Goal: Information Seeking & Learning: Learn about a topic

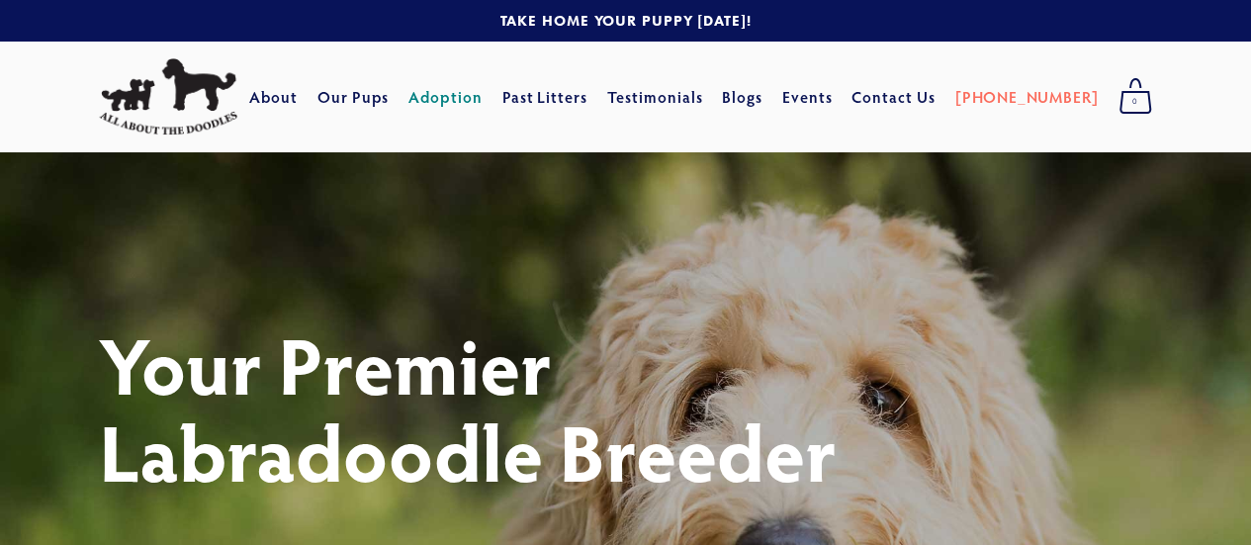
click at [479, 104] on link "Adoption" at bounding box center [445, 97] width 74 height 36
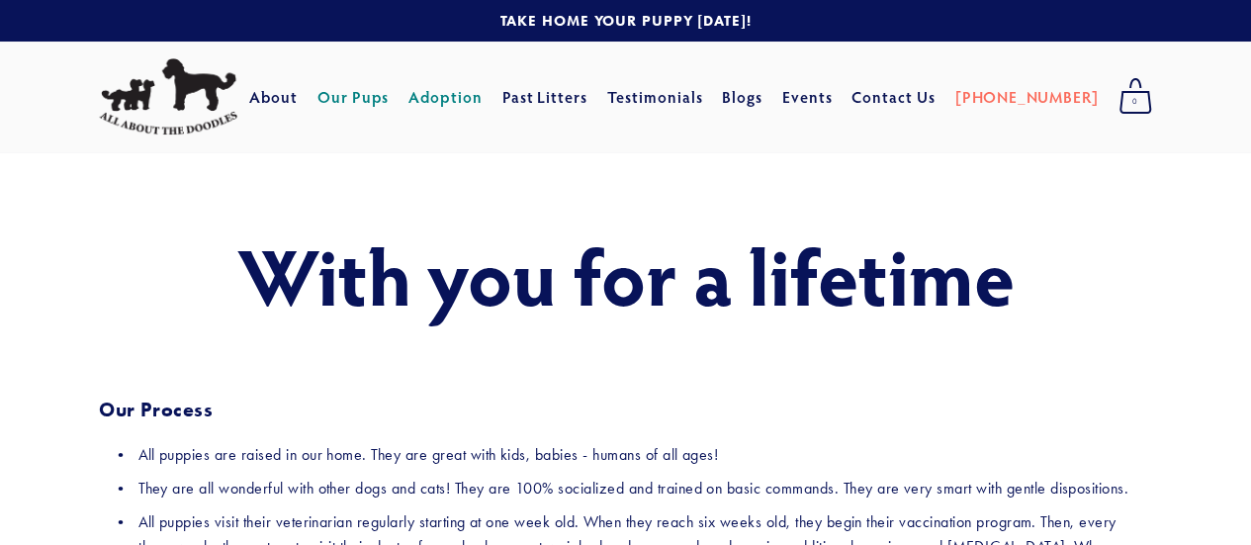
click at [390, 98] on link "Our Pups" at bounding box center [353, 97] width 72 height 36
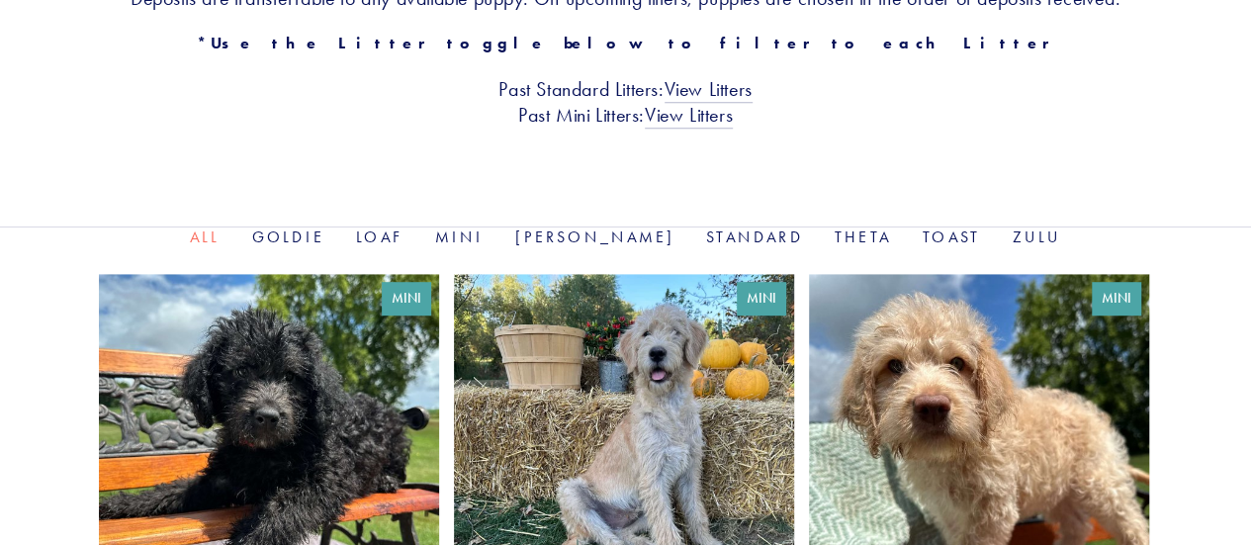
scroll to position [494, 0]
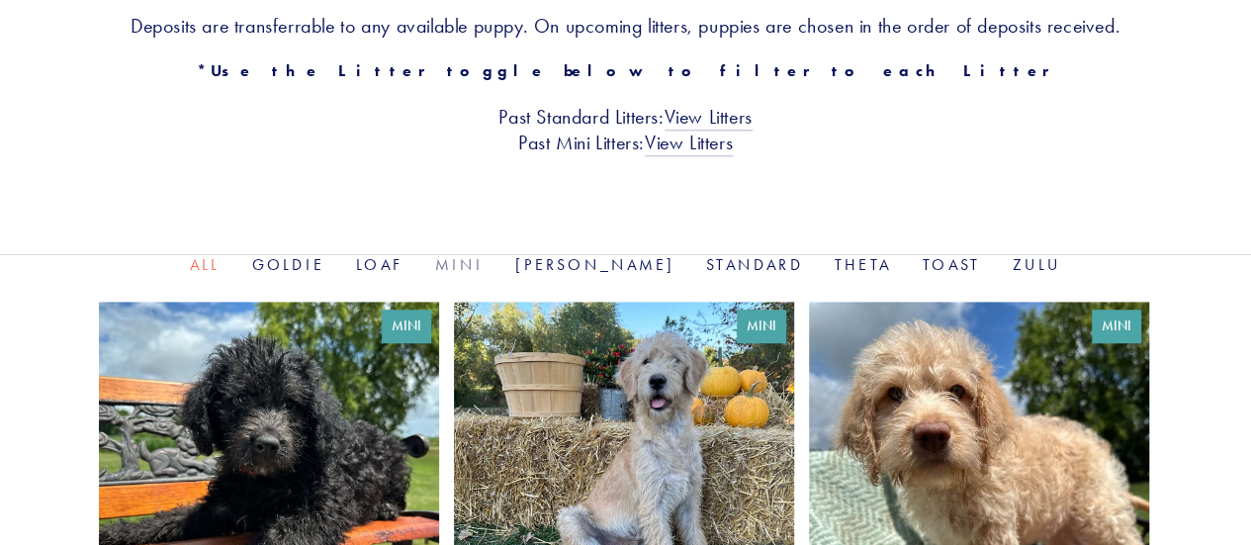
click at [484, 262] on link "Mini" at bounding box center [459, 264] width 48 height 19
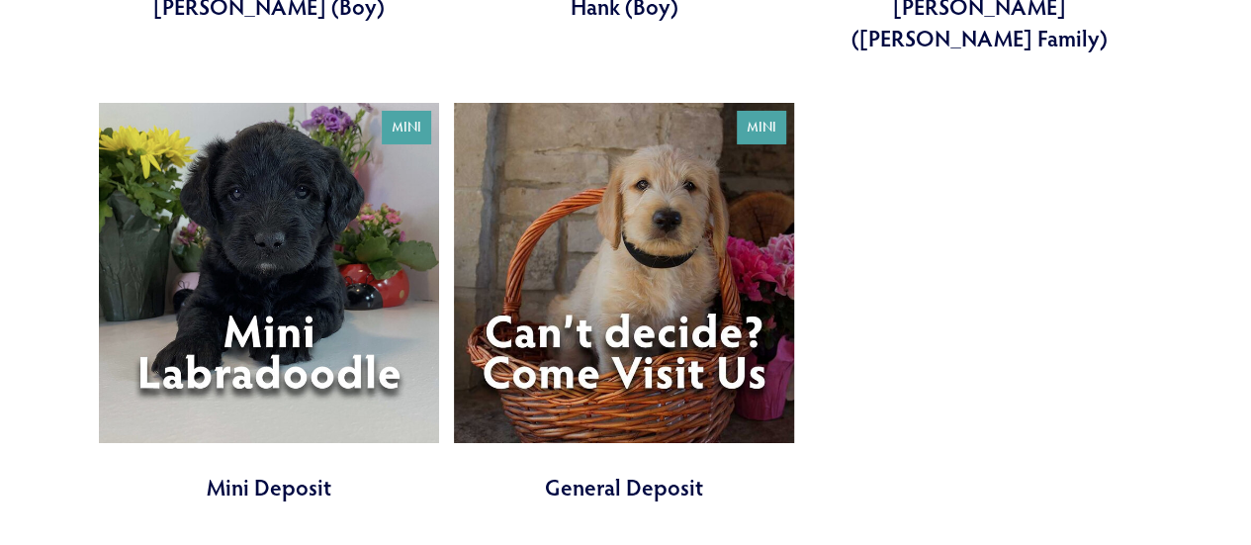
scroll to position [3461, 0]
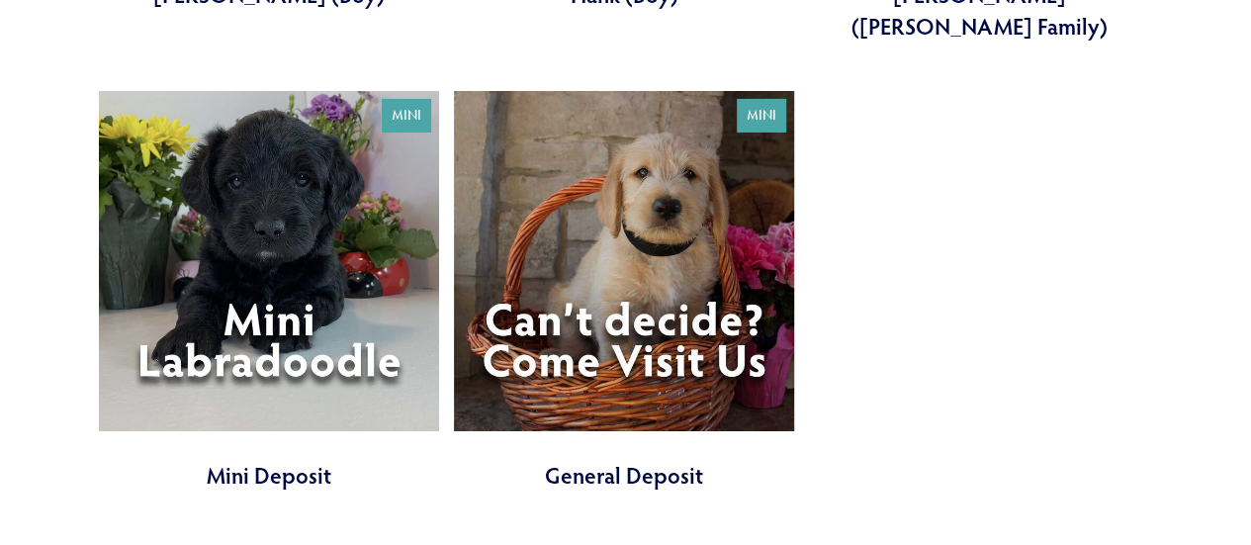
click at [266, 418] on link at bounding box center [269, 290] width 340 height 399
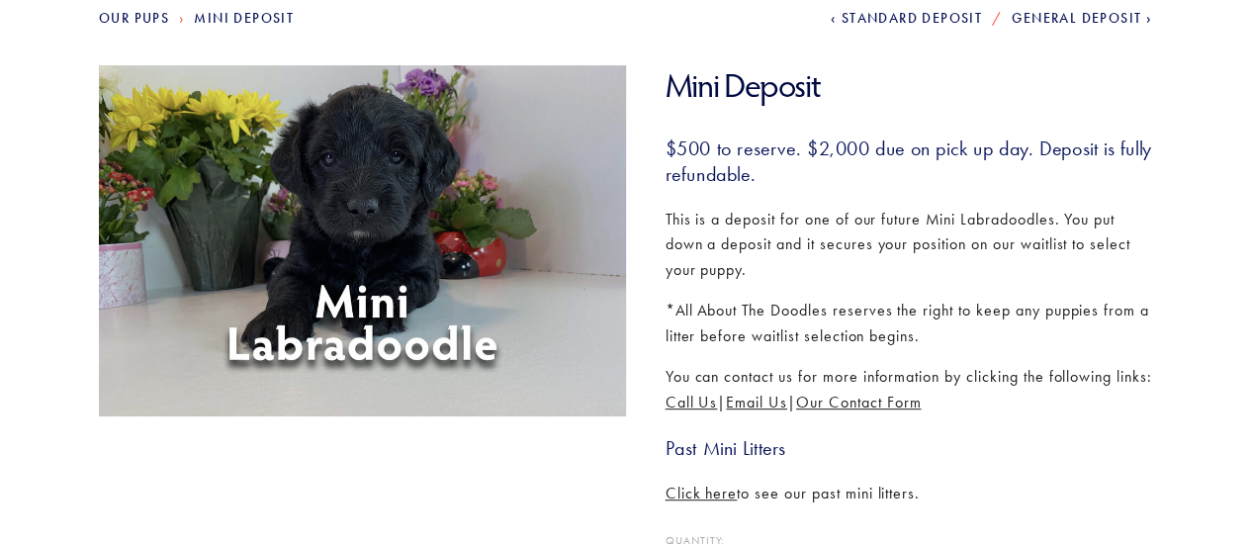
scroll to position [396, 0]
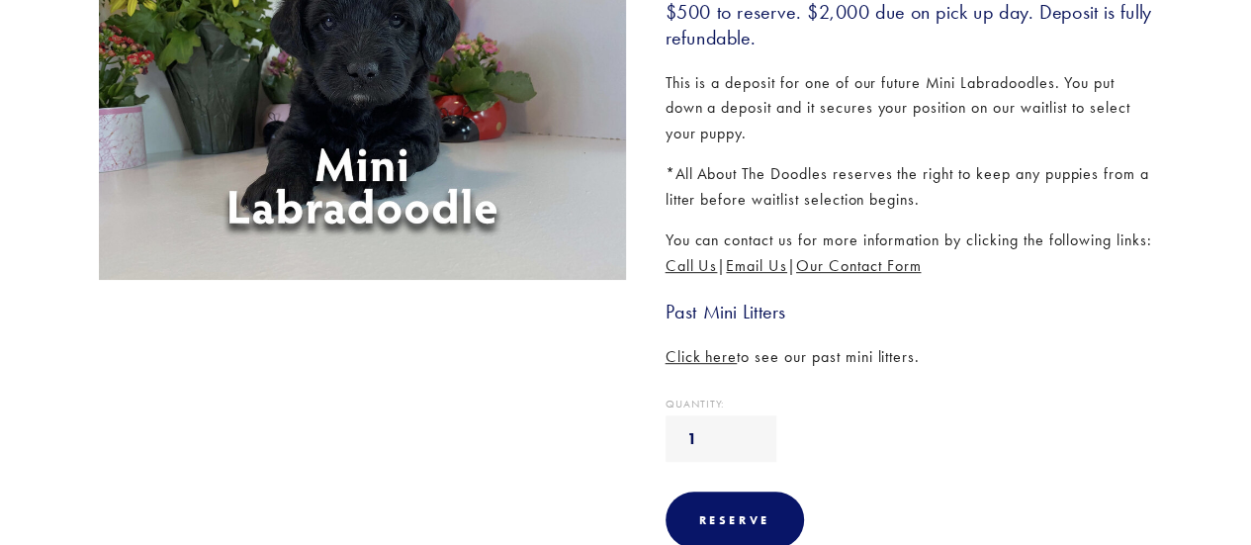
click at [682, 366] on span "Click here" at bounding box center [701, 356] width 72 height 19
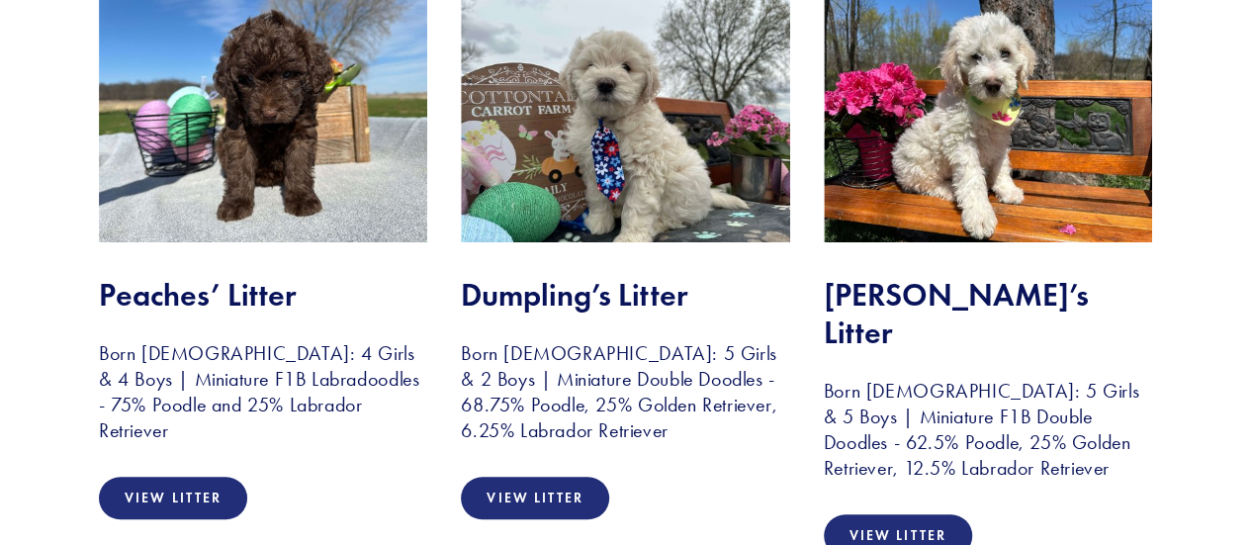
scroll to position [593, 0]
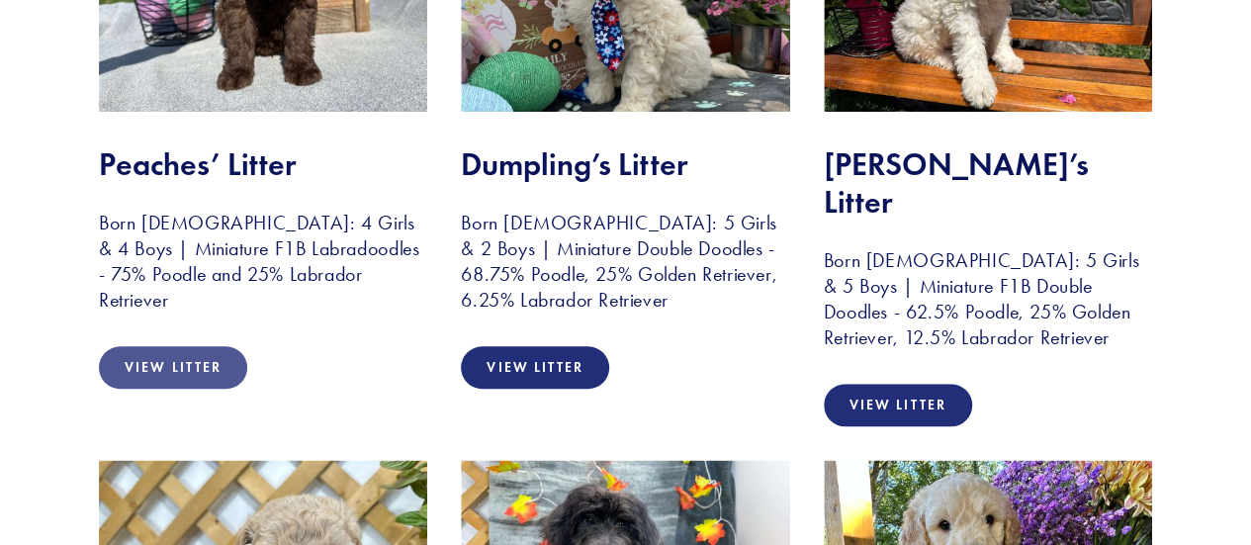
click at [180, 353] on link "View Litter" at bounding box center [173, 367] width 148 height 43
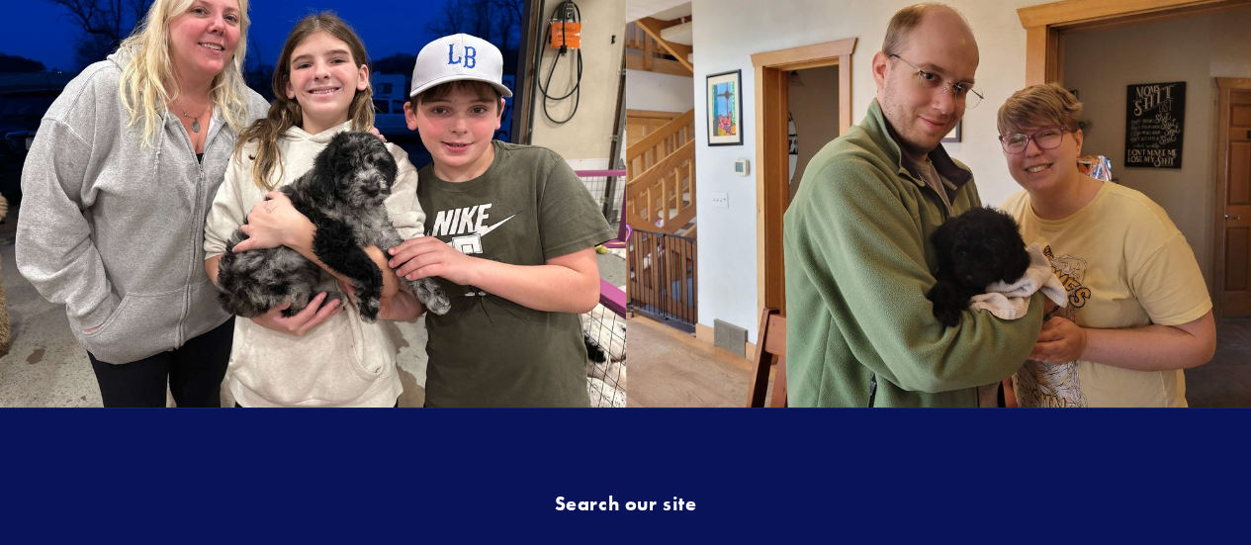
scroll to position [3654, 0]
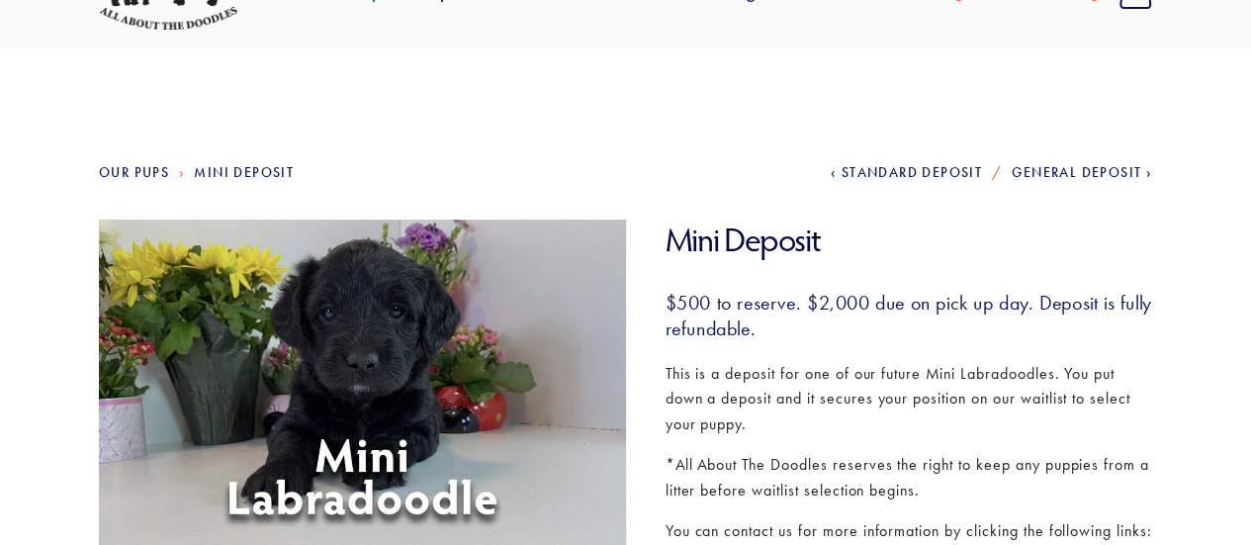
scroll to position [99, 0]
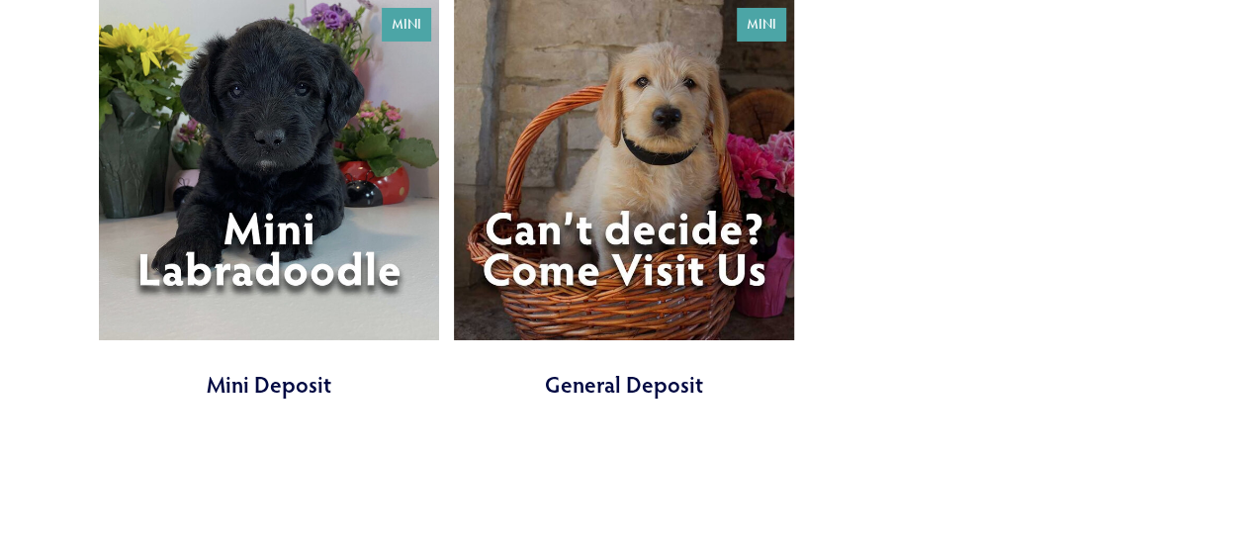
scroll to position [3560, 0]
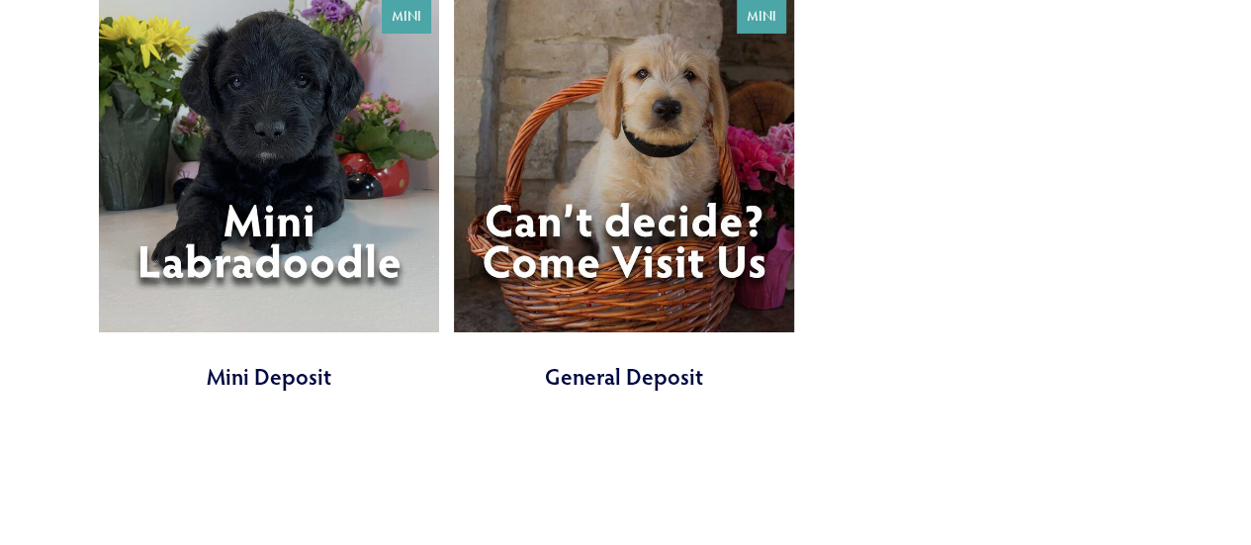
click at [622, 210] on link at bounding box center [624, 191] width 340 height 399
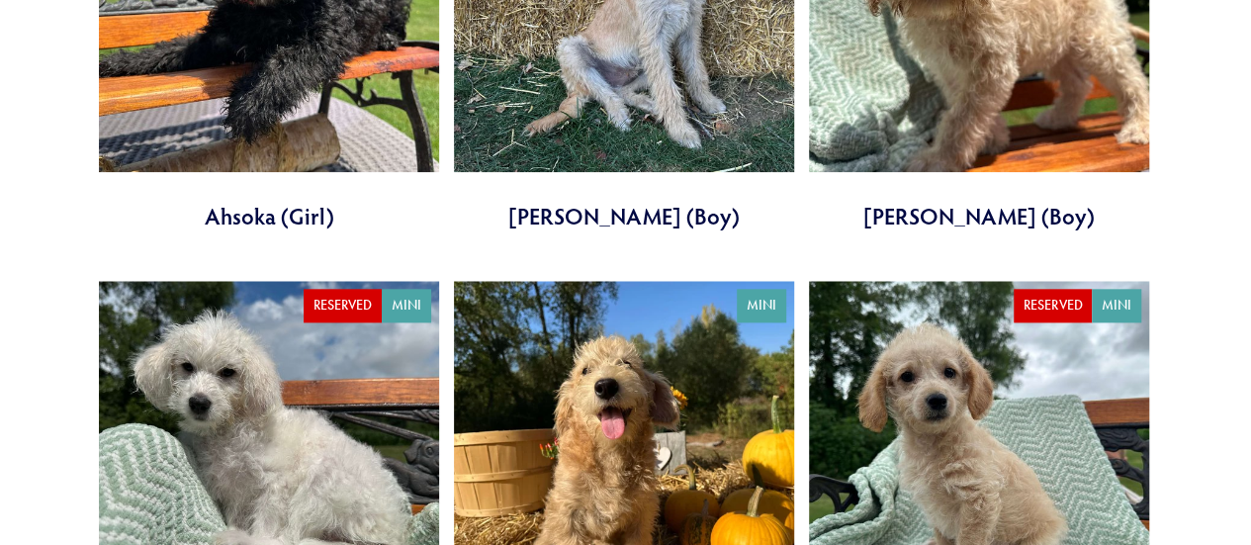
scroll to position [1187, 0]
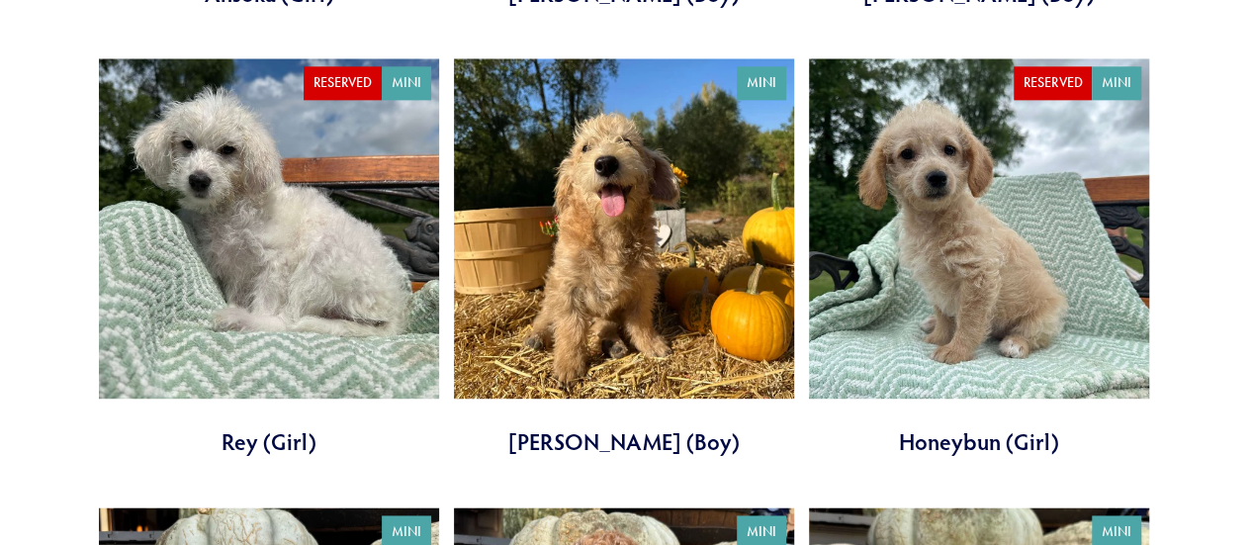
click at [941, 447] on link at bounding box center [979, 257] width 340 height 399
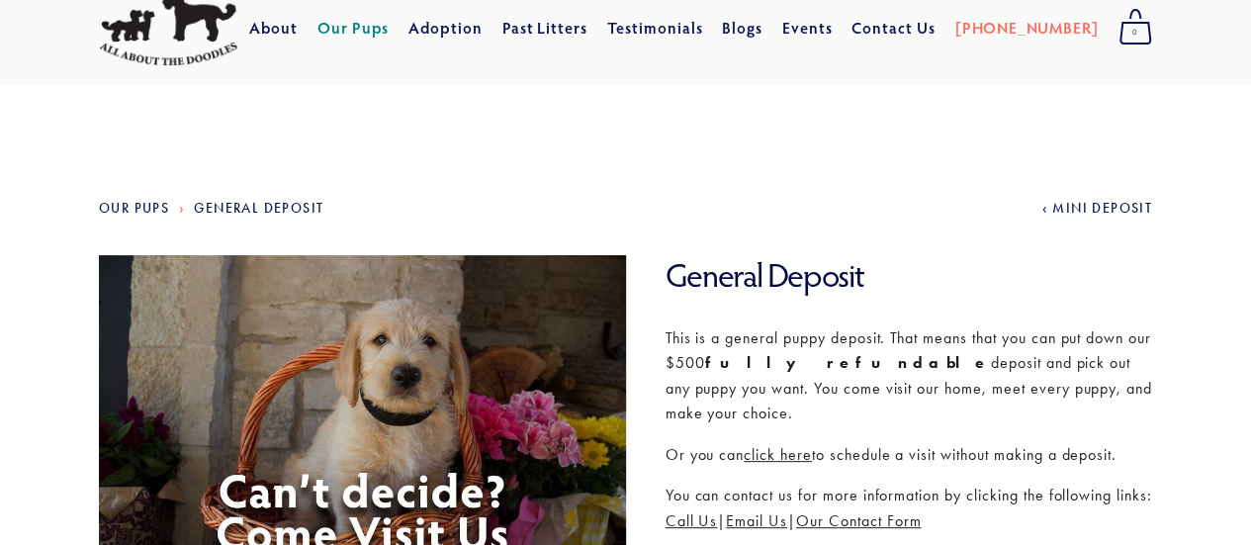
scroll to position [99, 0]
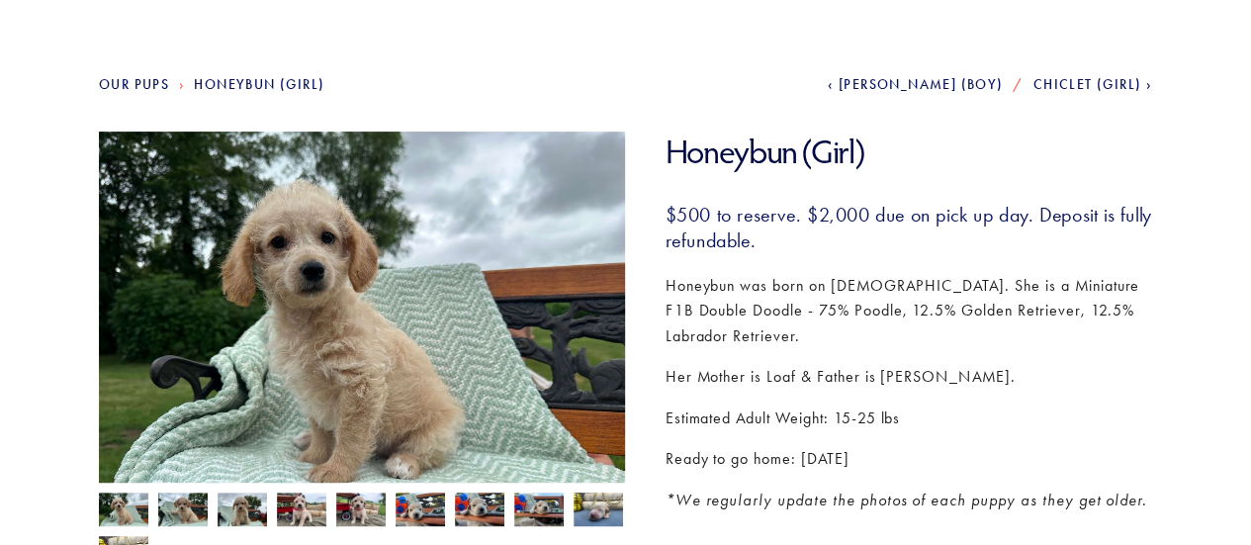
scroll to position [198, 0]
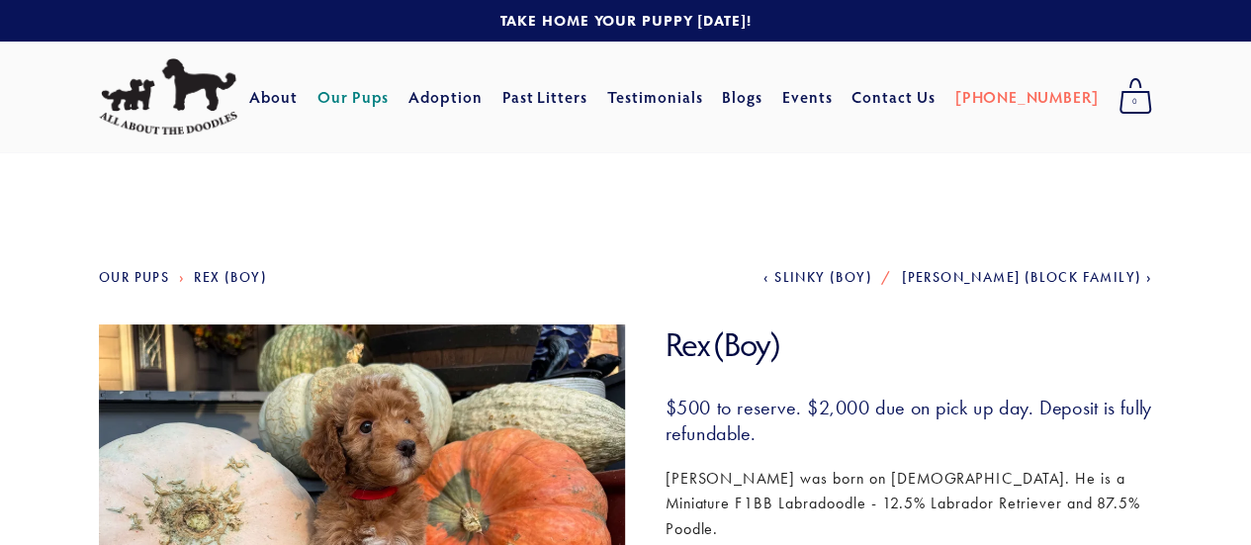
scroll to position [99, 0]
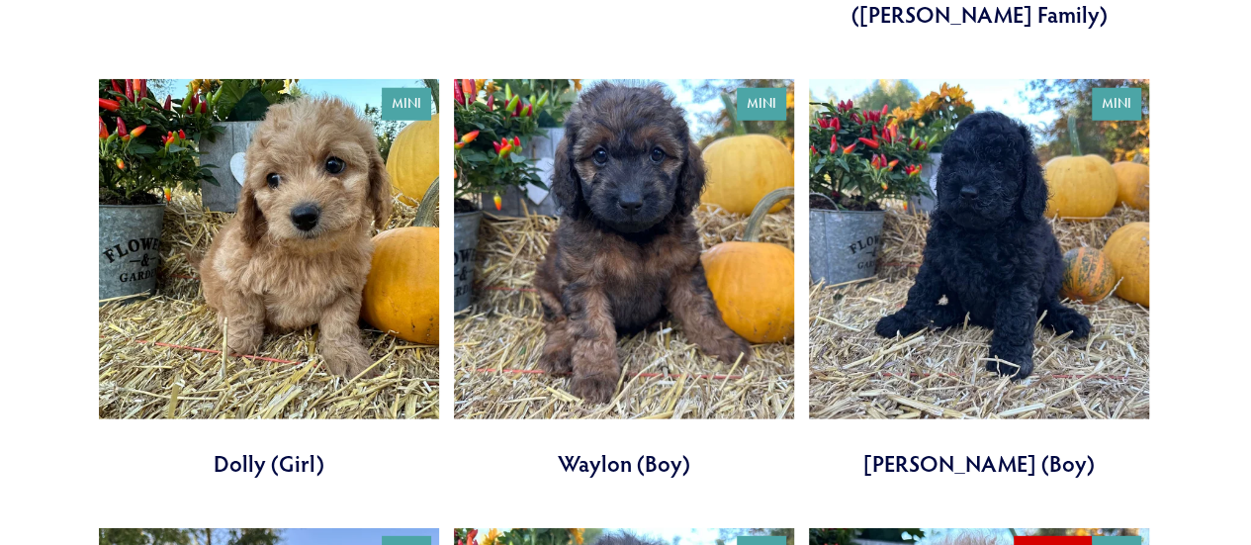
scroll to position [2571, 0]
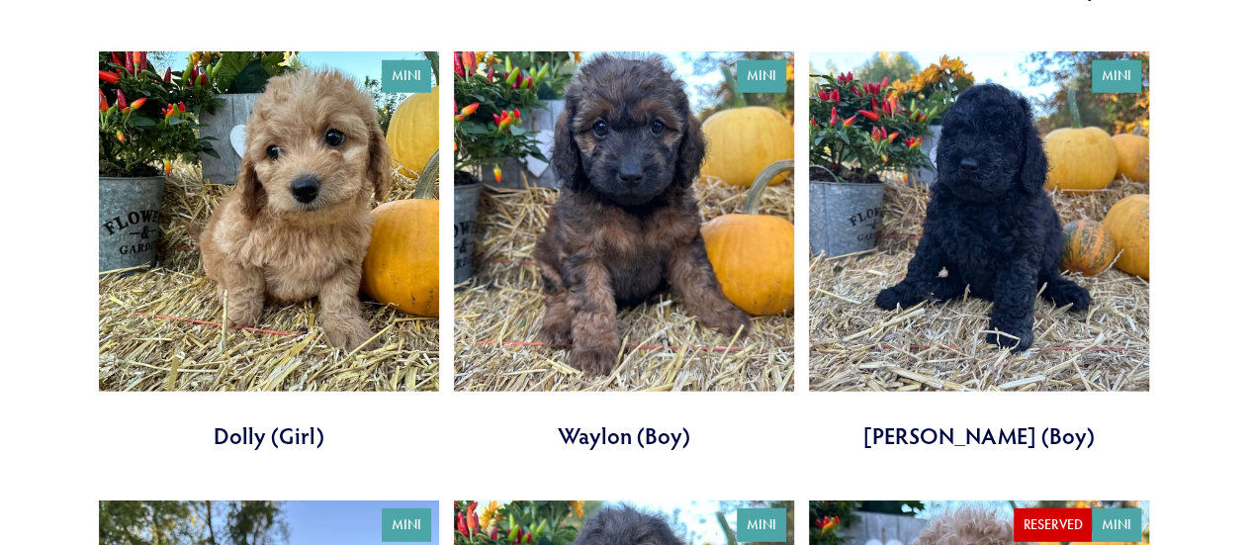
click at [611, 399] on link at bounding box center [624, 250] width 340 height 399
click at [267, 398] on link at bounding box center [269, 250] width 340 height 399
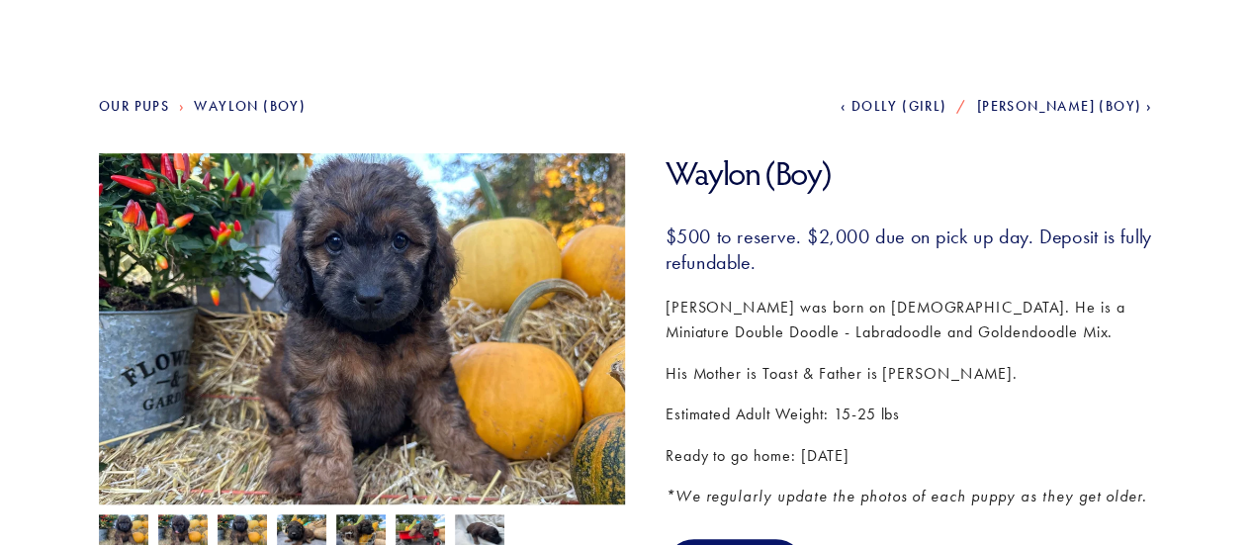
scroll to position [198, 0]
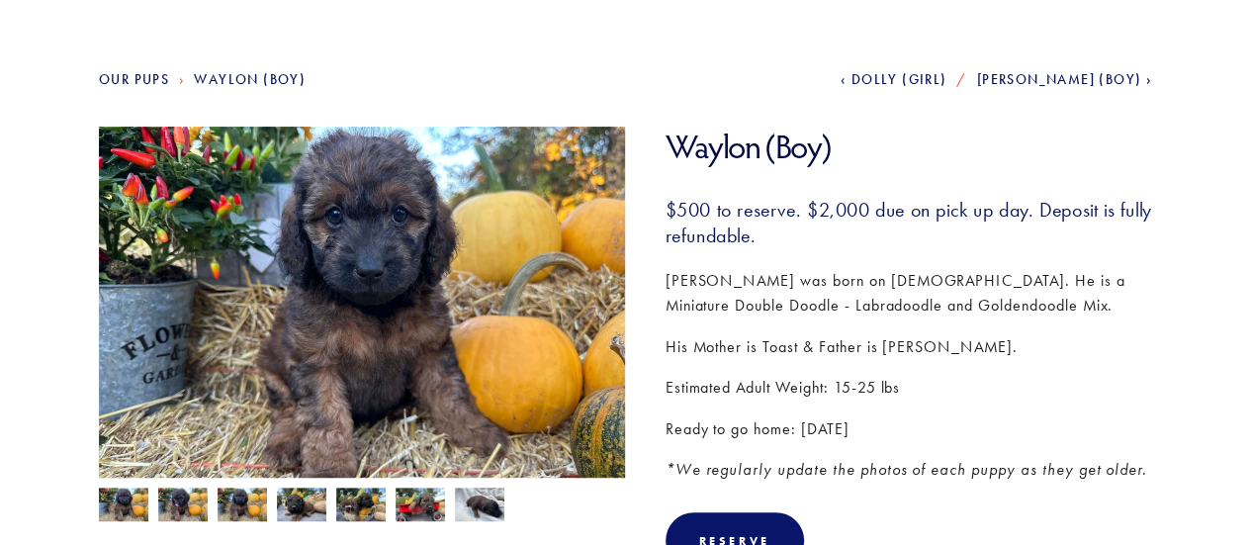
click at [180, 504] on img at bounding box center [182, 506] width 49 height 38
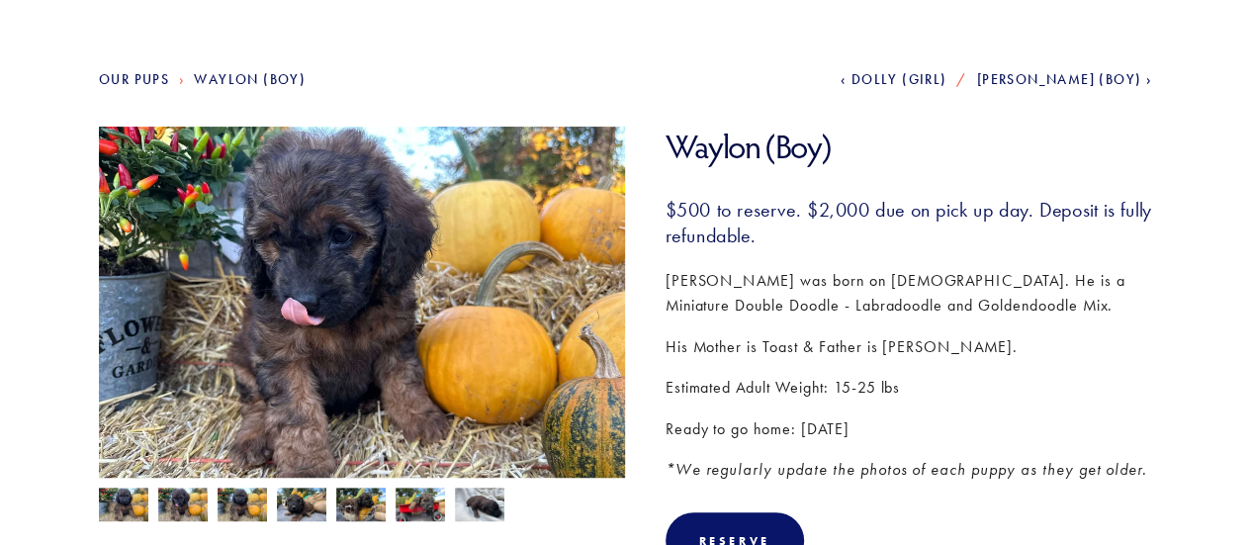
click at [237, 501] on img at bounding box center [242, 506] width 49 height 38
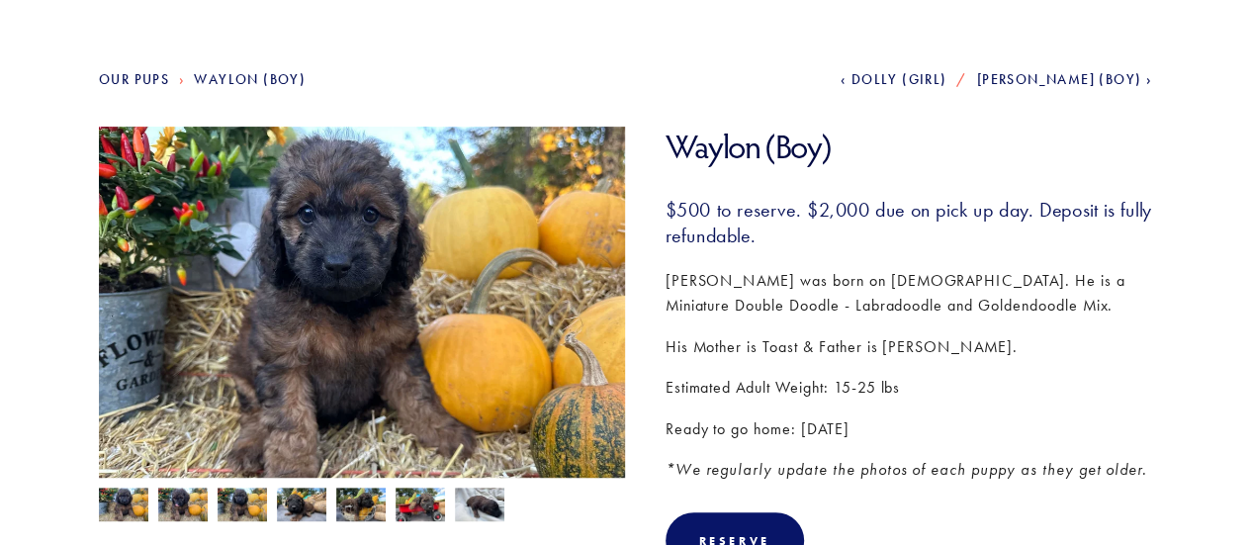
click at [309, 495] on img at bounding box center [301, 506] width 49 height 38
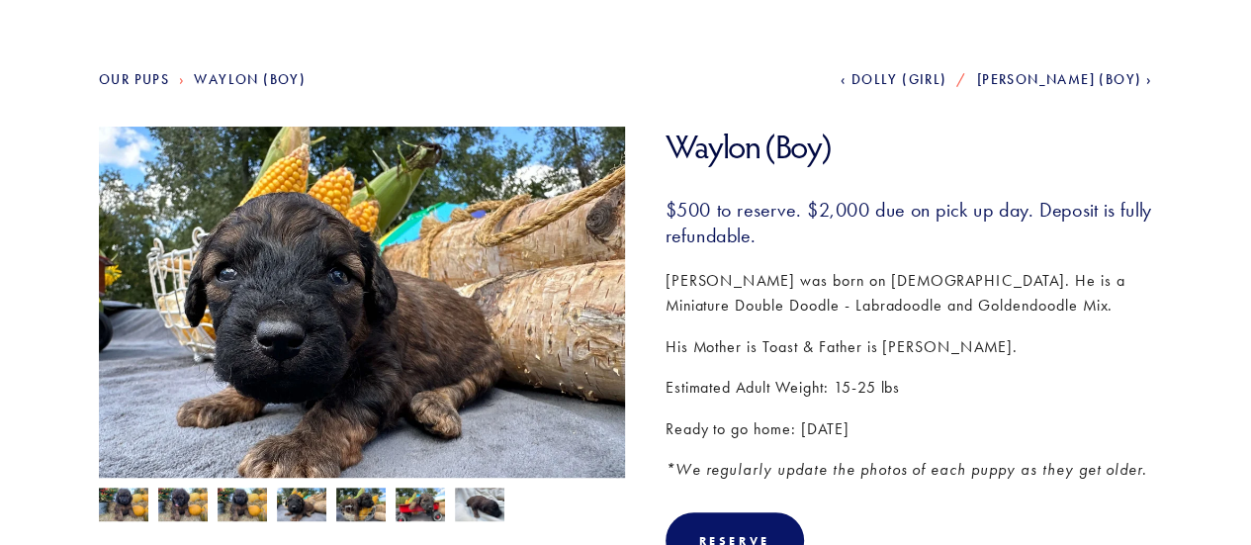
click at [358, 497] on img at bounding box center [360, 506] width 49 height 38
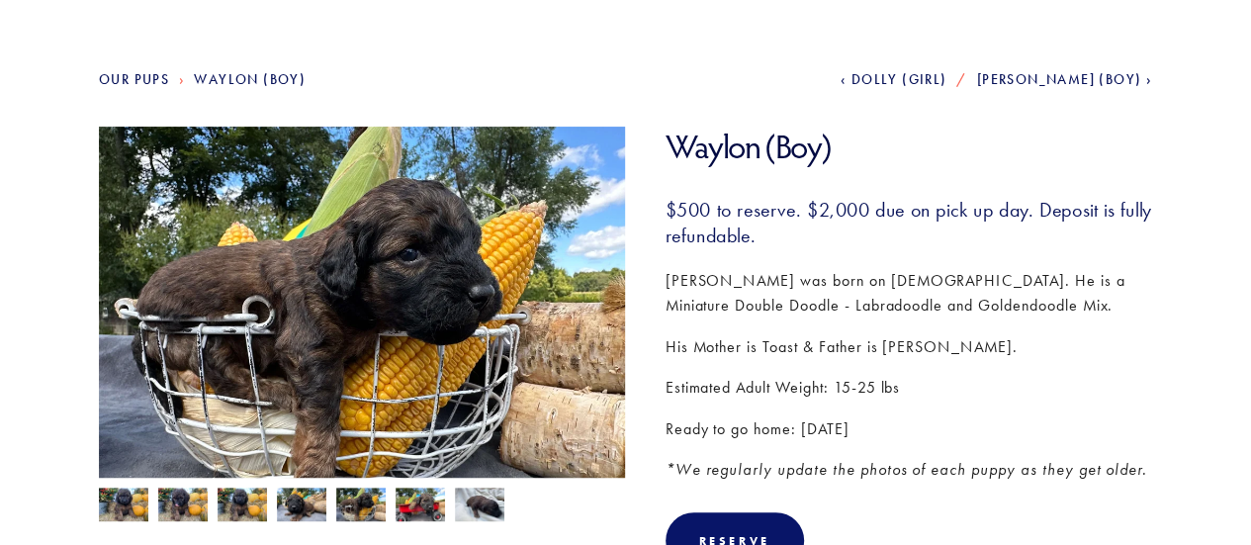
click at [492, 503] on img at bounding box center [479, 506] width 49 height 38
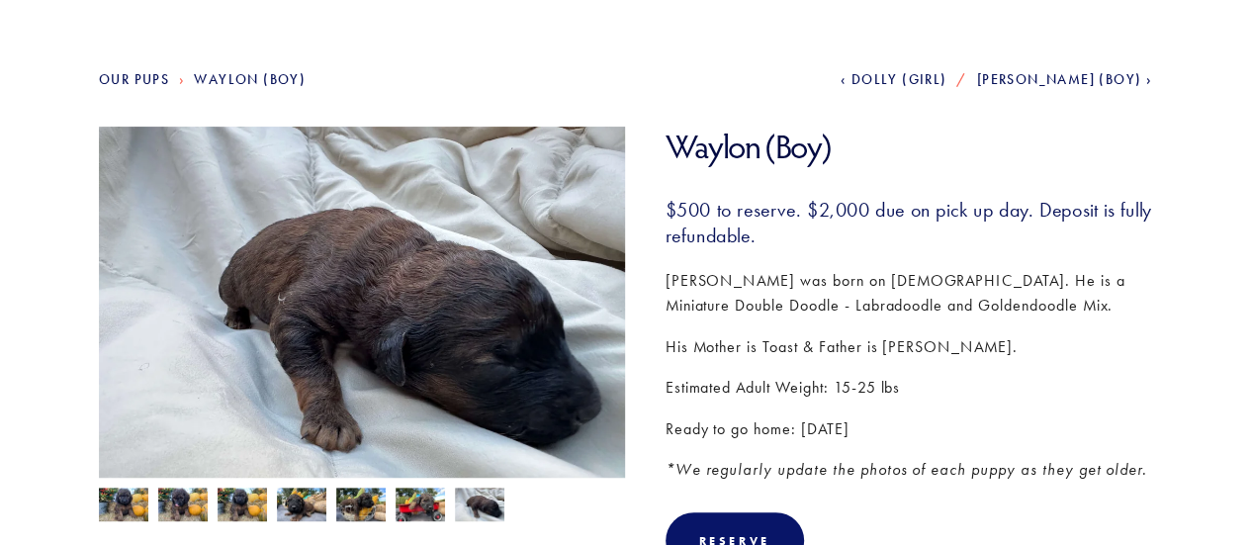
click at [405, 505] on img at bounding box center [420, 506] width 49 height 38
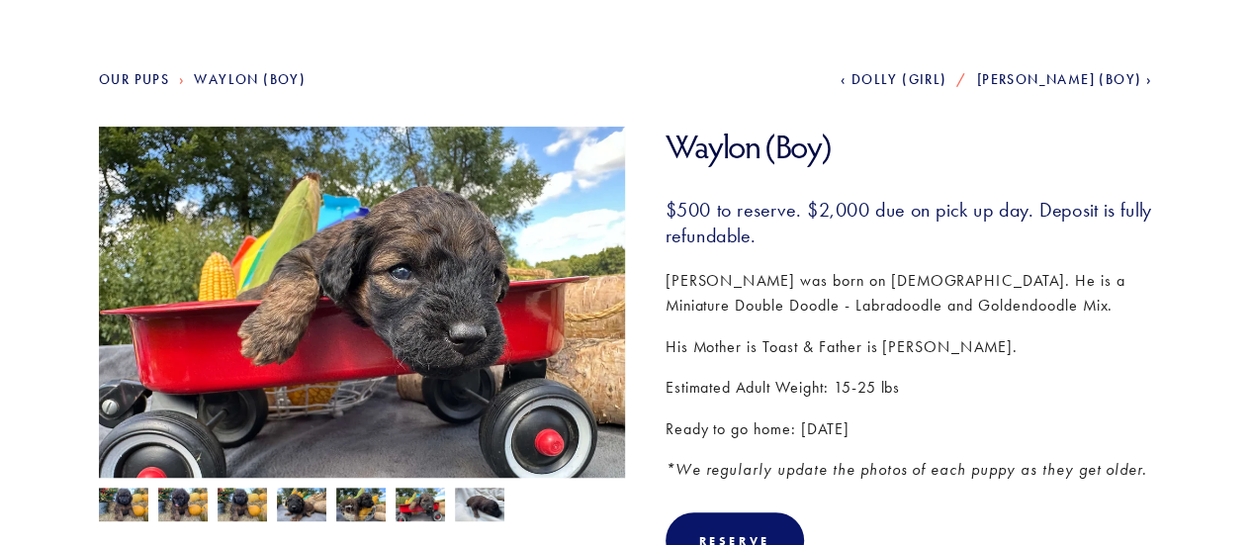
click at [352, 507] on img at bounding box center [360, 506] width 49 height 38
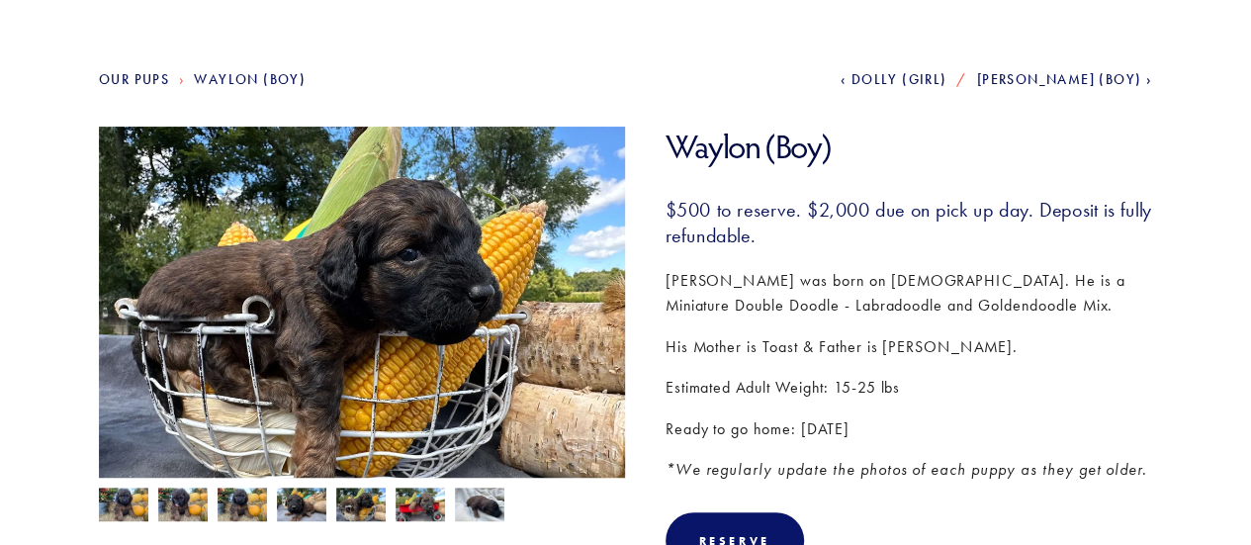
click at [308, 507] on img at bounding box center [301, 506] width 49 height 38
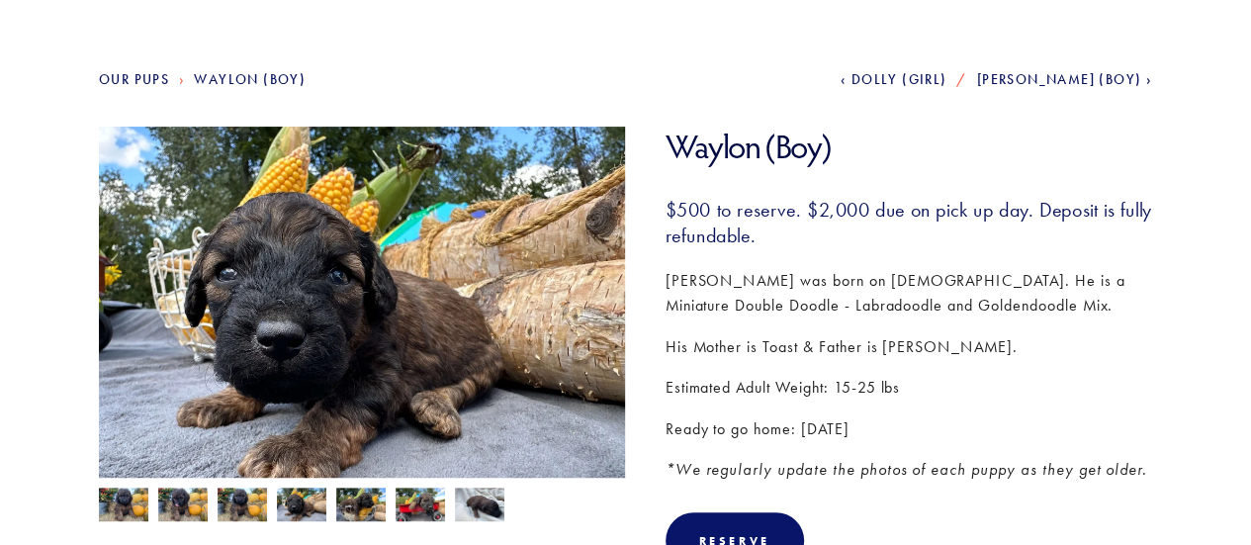
click at [127, 502] on img at bounding box center [123, 506] width 49 height 38
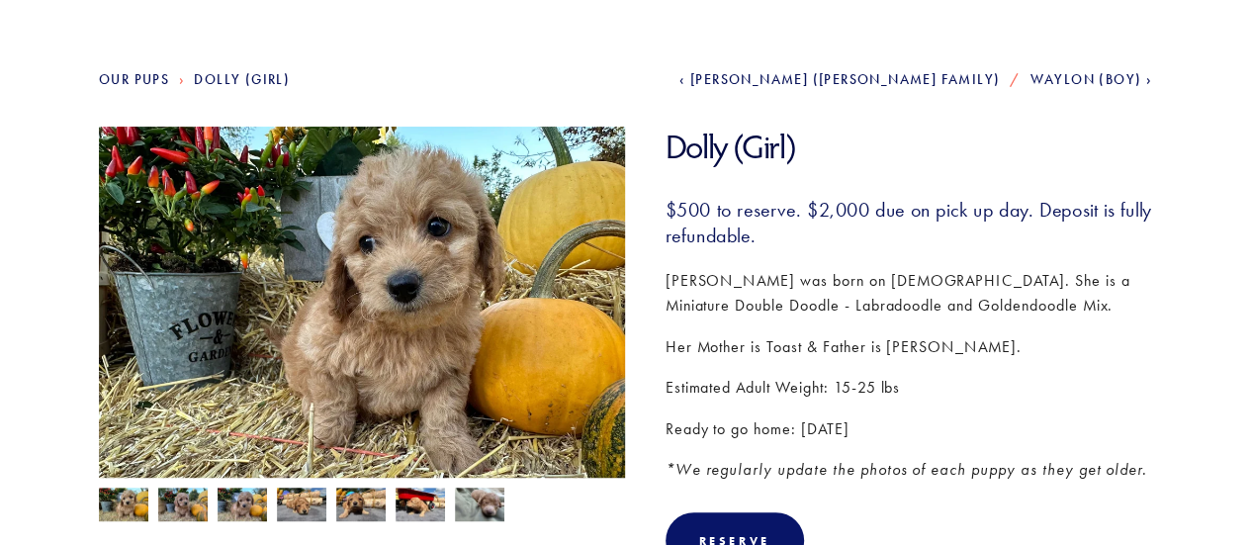
scroll to position [297, 0]
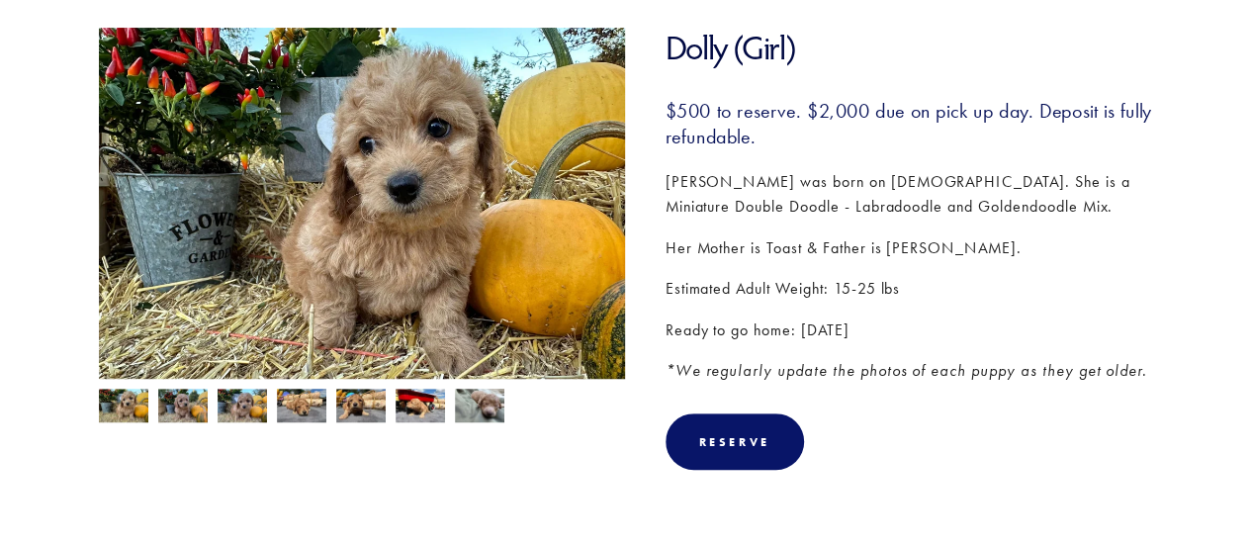
click at [116, 404] on img at bounding box center [123, 408] width 49 height 38
click at [170, 402] on img at bounding box center [182, 408] width 49 height 38
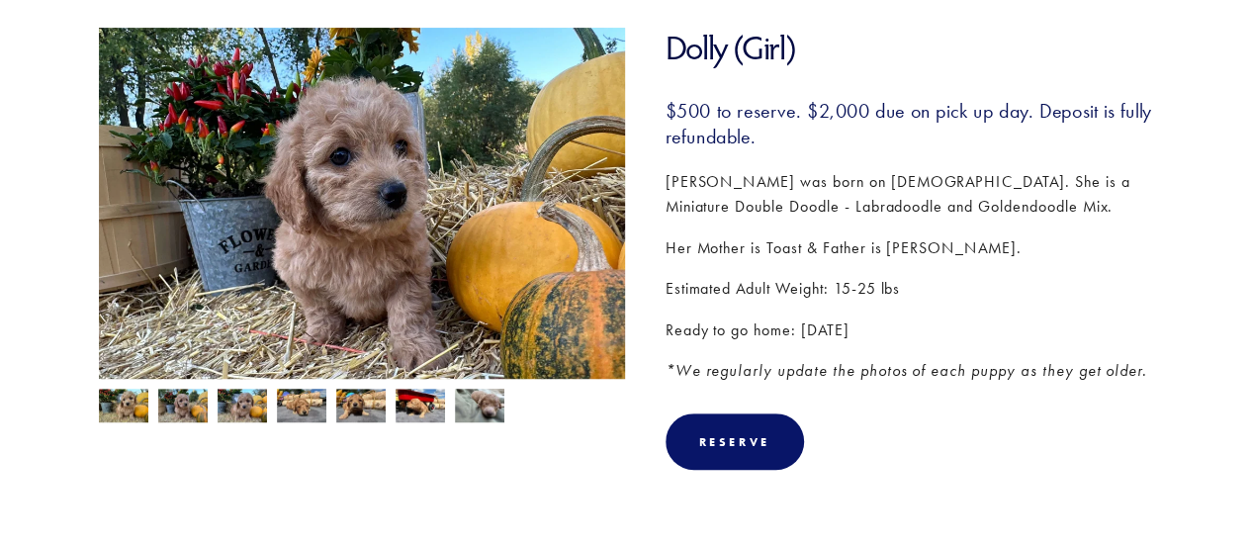
click at [238, 406] on img at bounding box center [242, 408] width 49 height 38
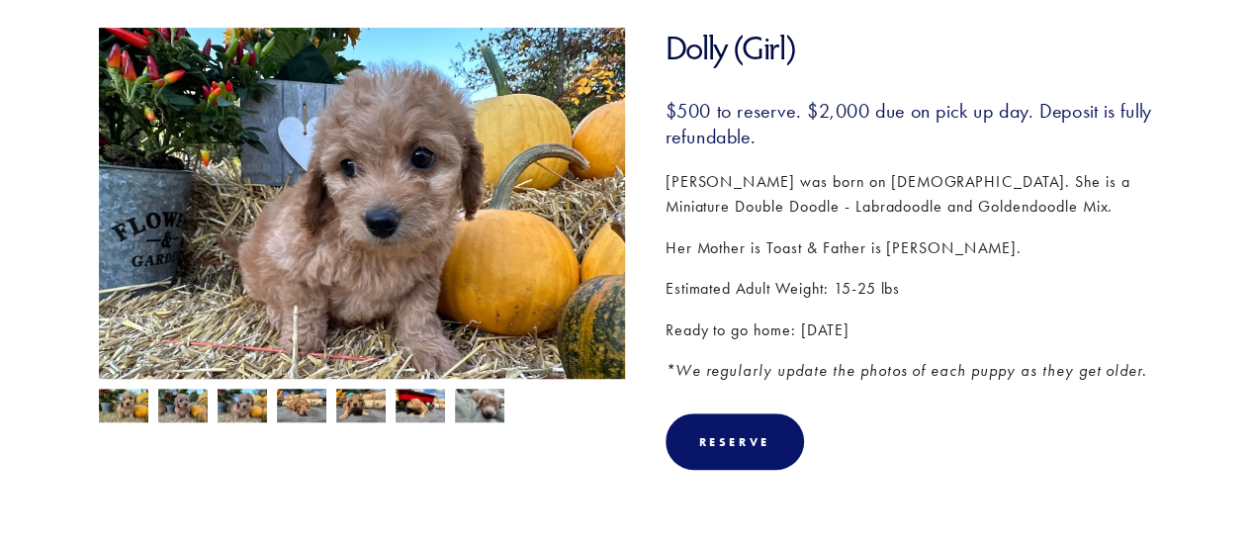
click at [287, 406] on img at bounding box center [301, 406] width 49 height 38
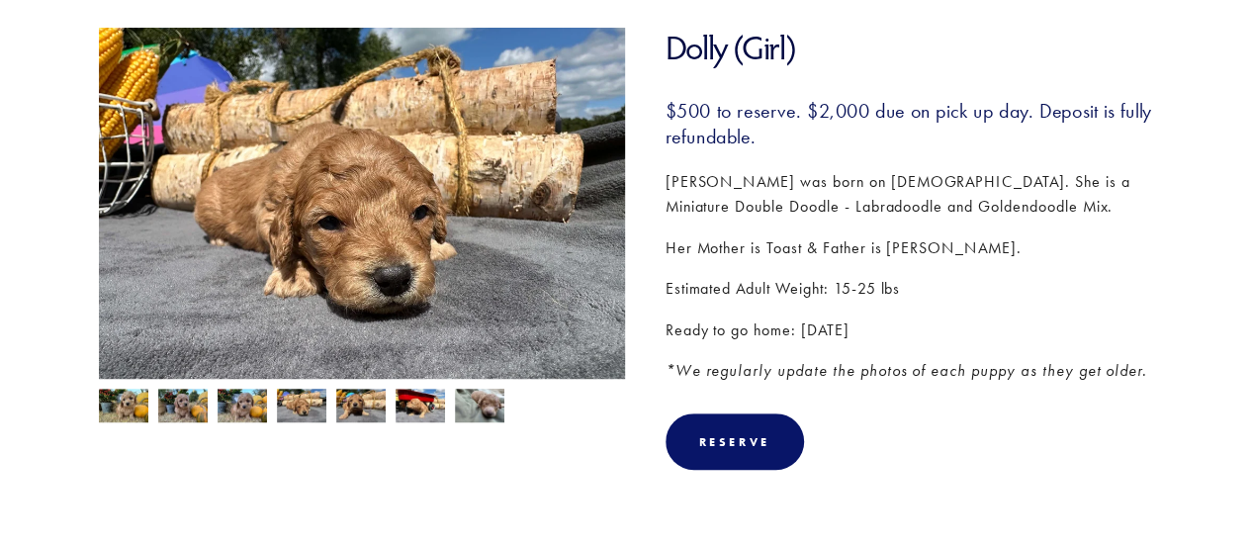
click at [354, 400] on img at bounding box center [360, 408] width 49 height 38
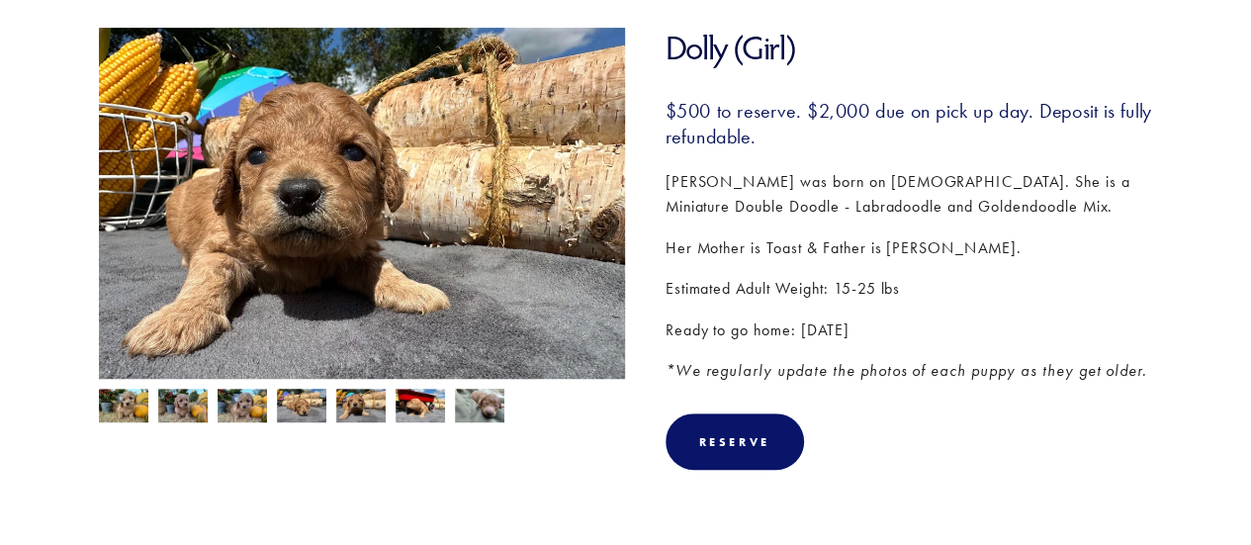
click at [423, 400] on img at bounding box center [420, 408] width 49 height 38
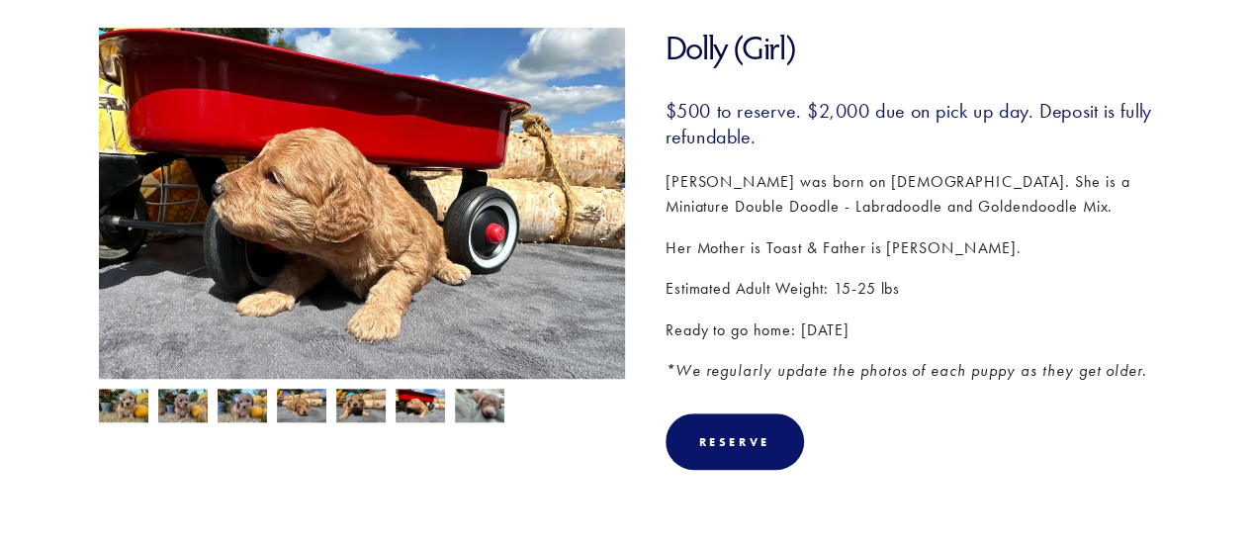
click at [479, 401] on img at bounding box center [479, 405] width 49 height 38
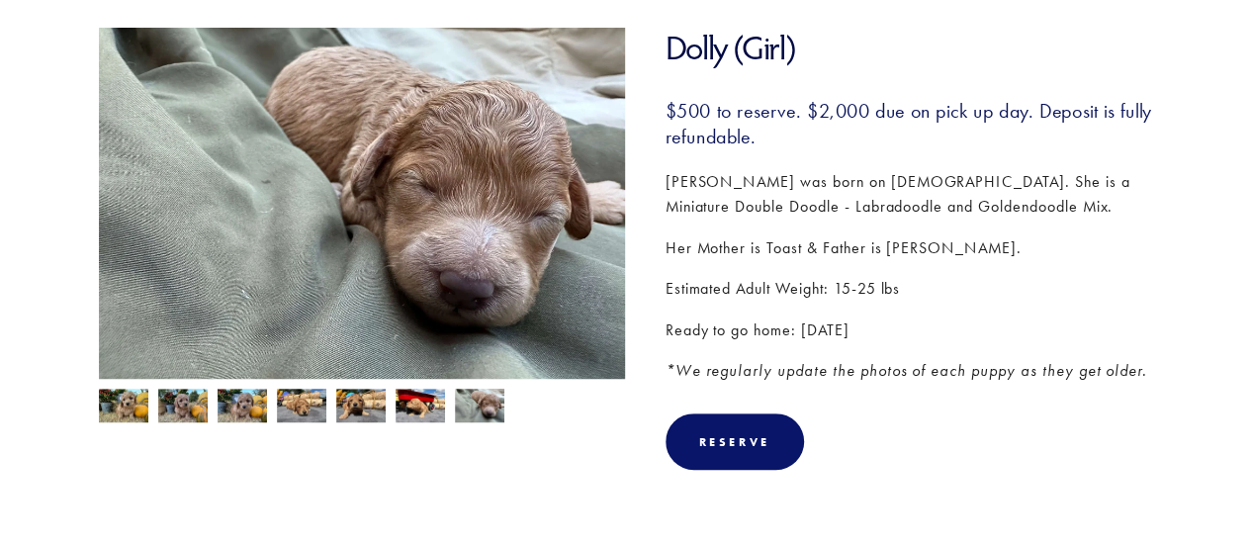
click at [125, 400] on img at bounding box center [123, 408] width 49 height 38
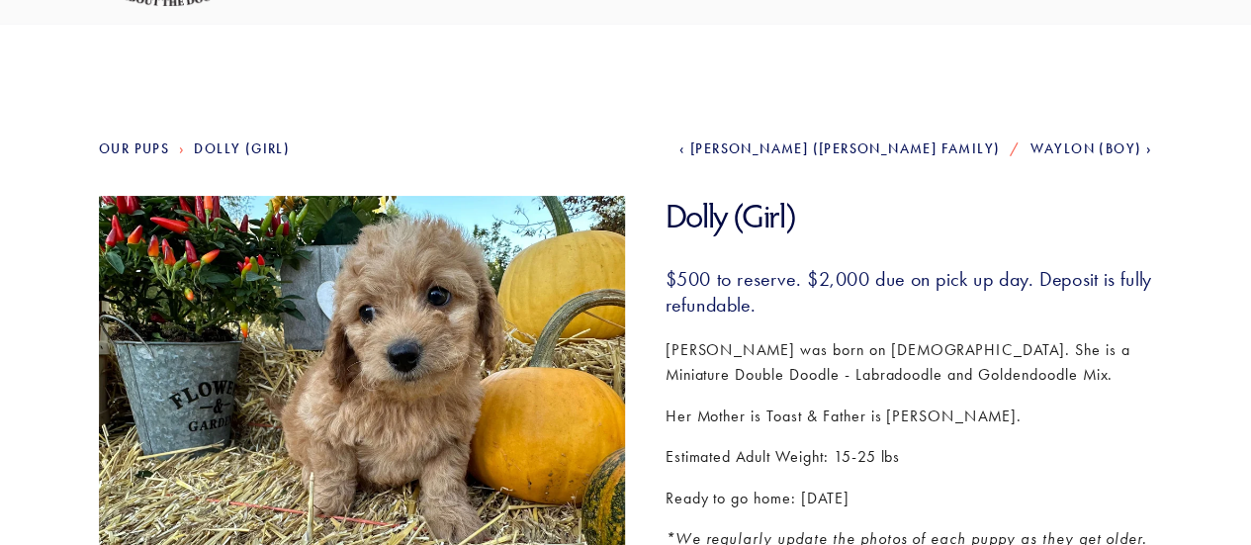
scroll to position [0, 0]
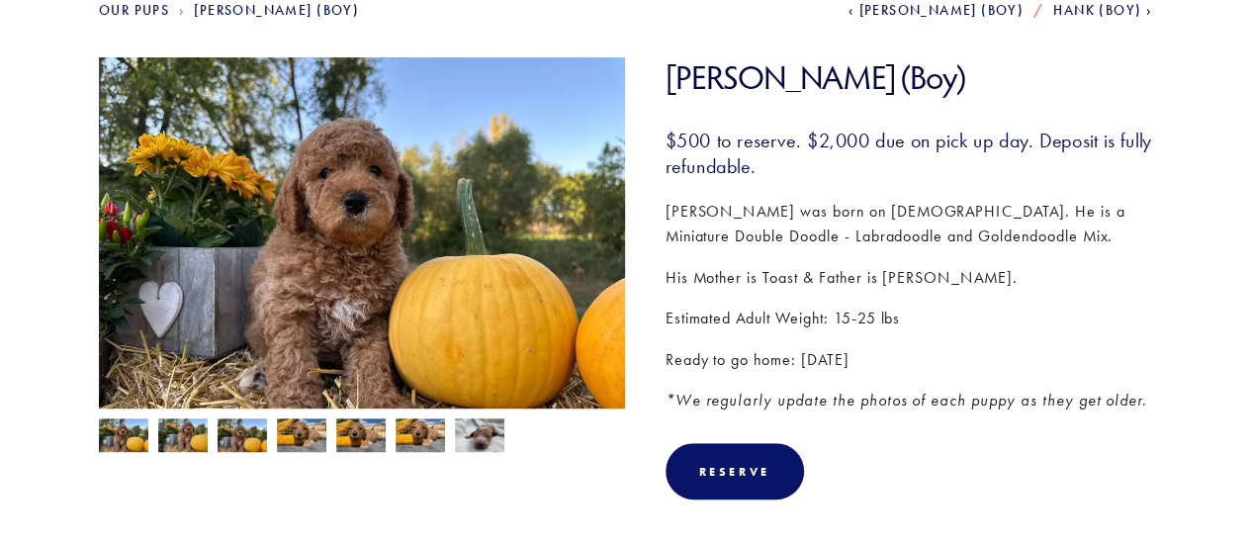
scroll to position [297, 0]
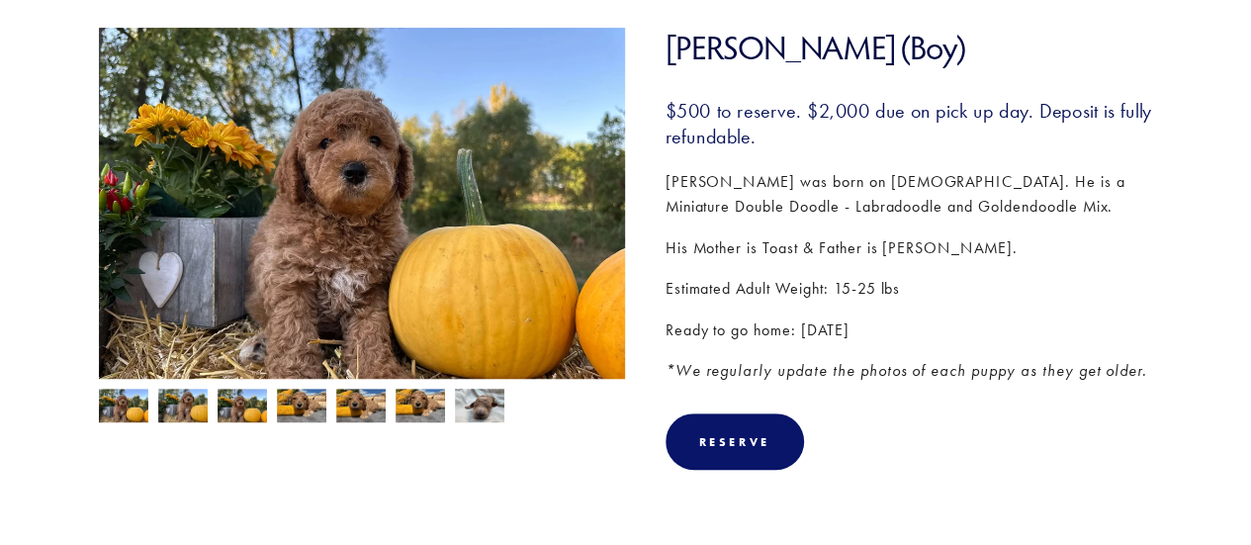
click at [146, 408] on img at bounding box center [123, 408] width 49 height 38
click at [171, 410] on img at bounding box center [182, 408] width 49 height 38
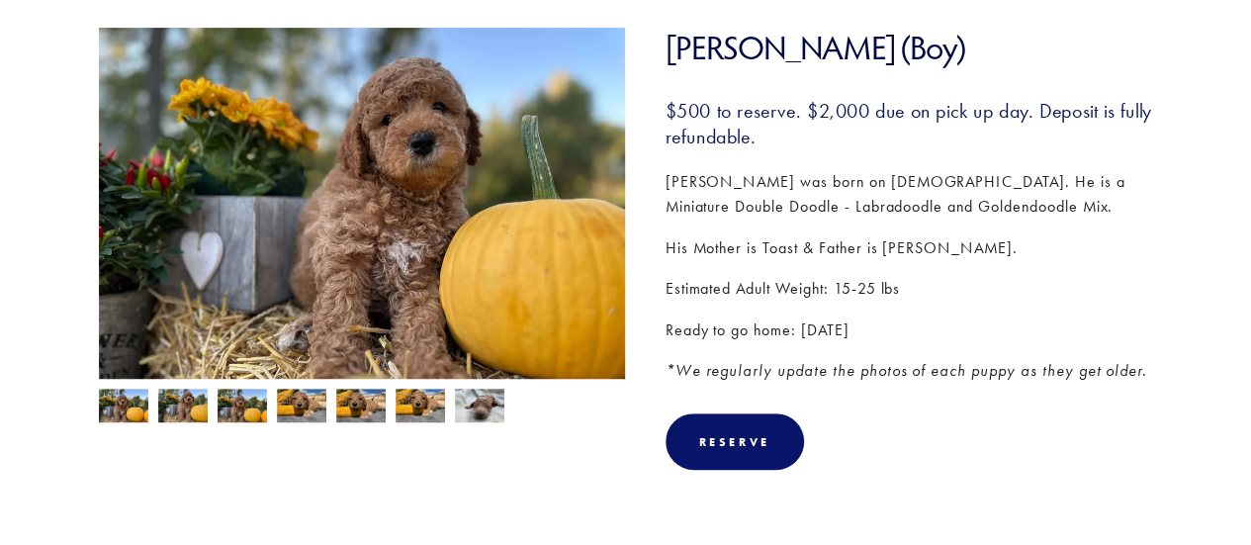
click at [475, 395] on img at bounding box center [479, 406] width 49 height 38
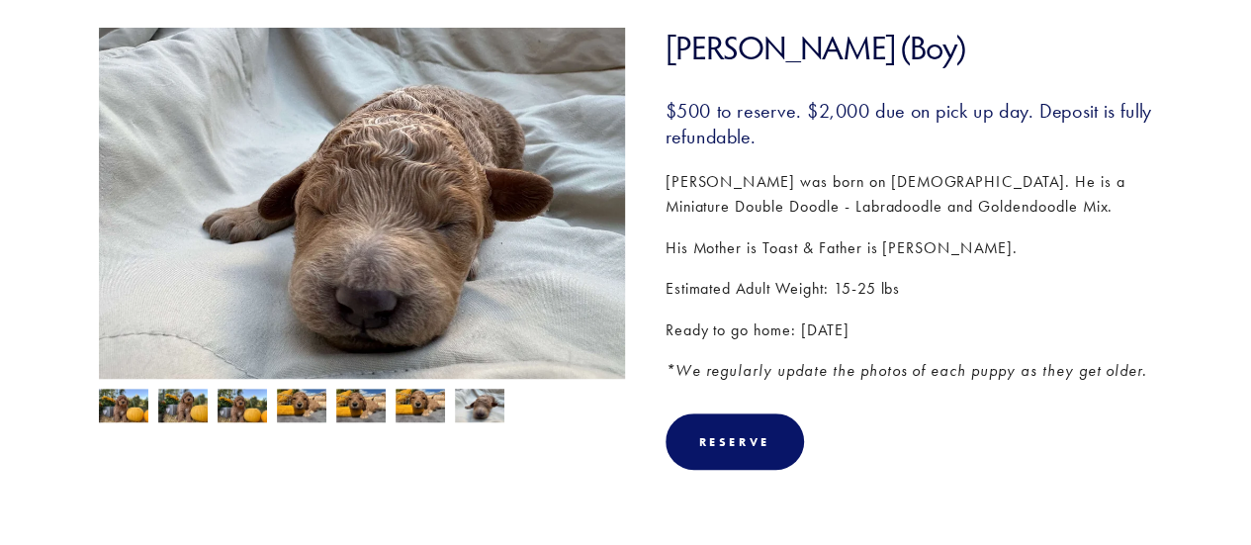
click at [439, 400] on img at bounding box center [420, 408] width 49 height 38
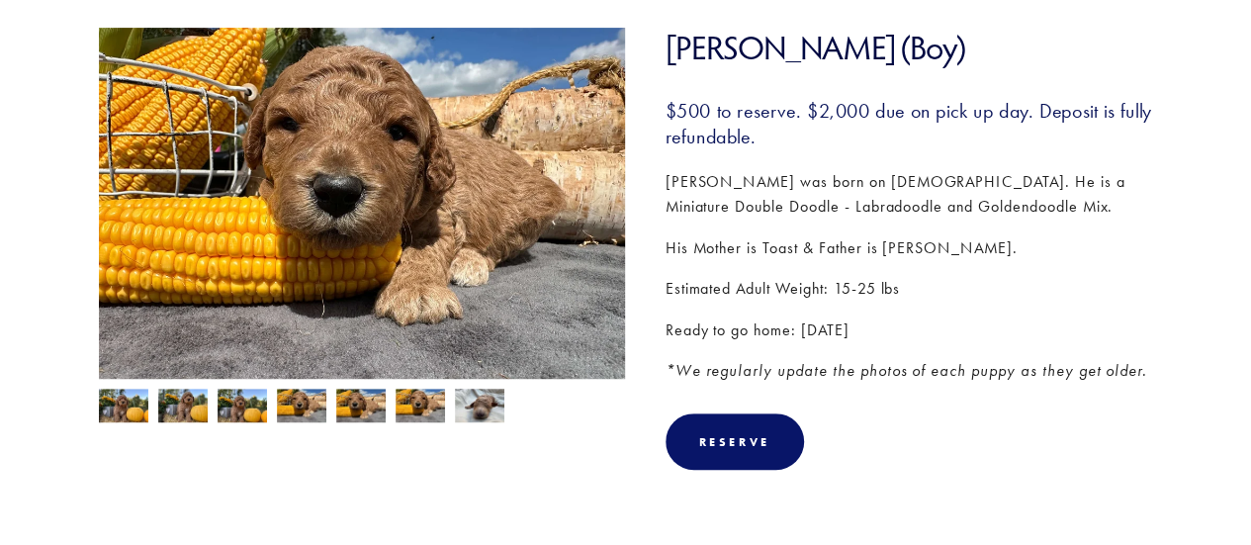
click at [372, 401] on img at bounding box center [360, 408] width 49 height 38
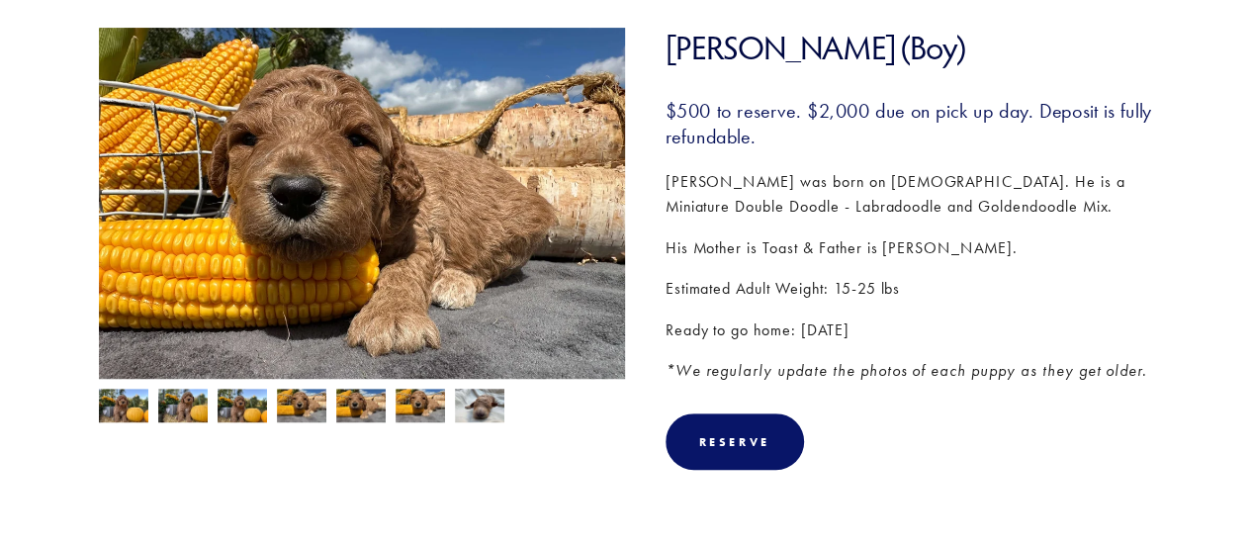
click at [312, 401] on img at bounding box center [301, 408] width 49 height 38
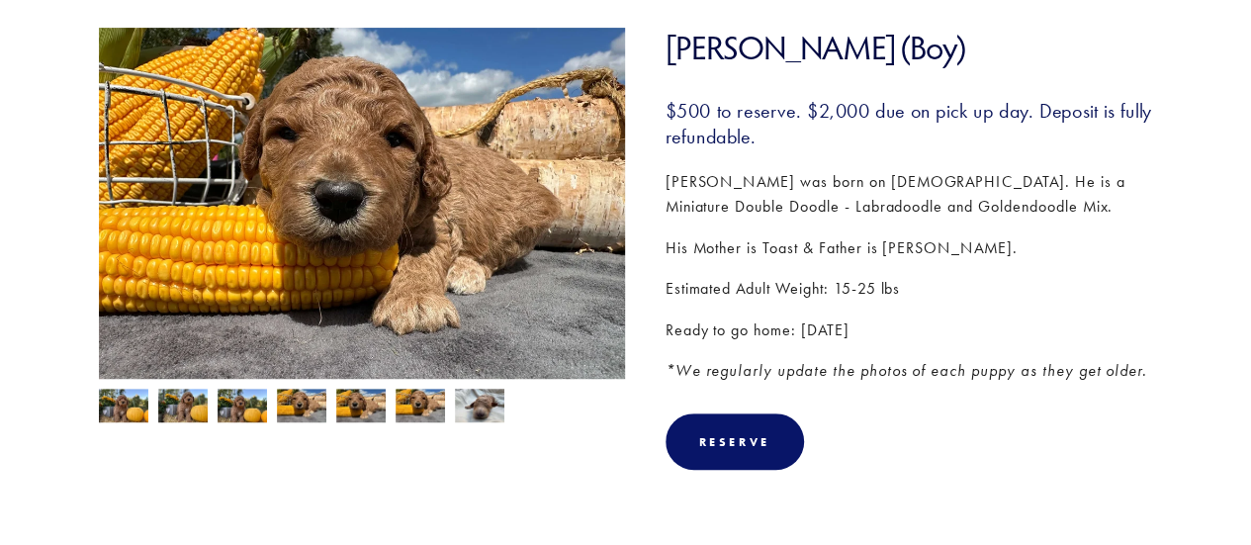
click at [247, 403] on img at bounding box center [242, 408] width 49 height 38
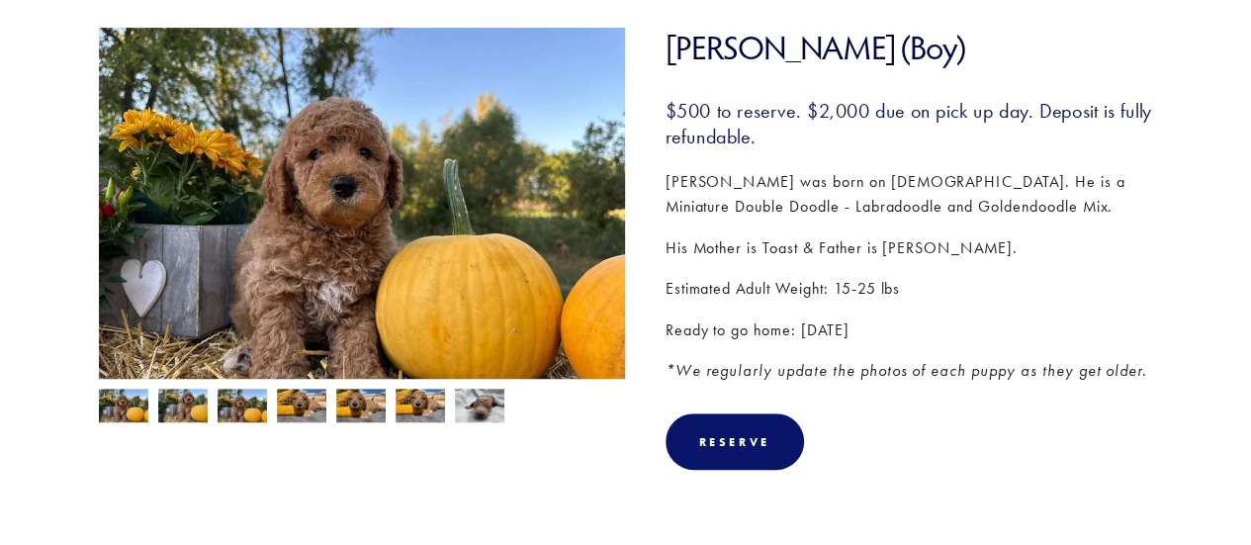
click at [185, 404] on img at bounding box center [182, 408] width 49 height 38
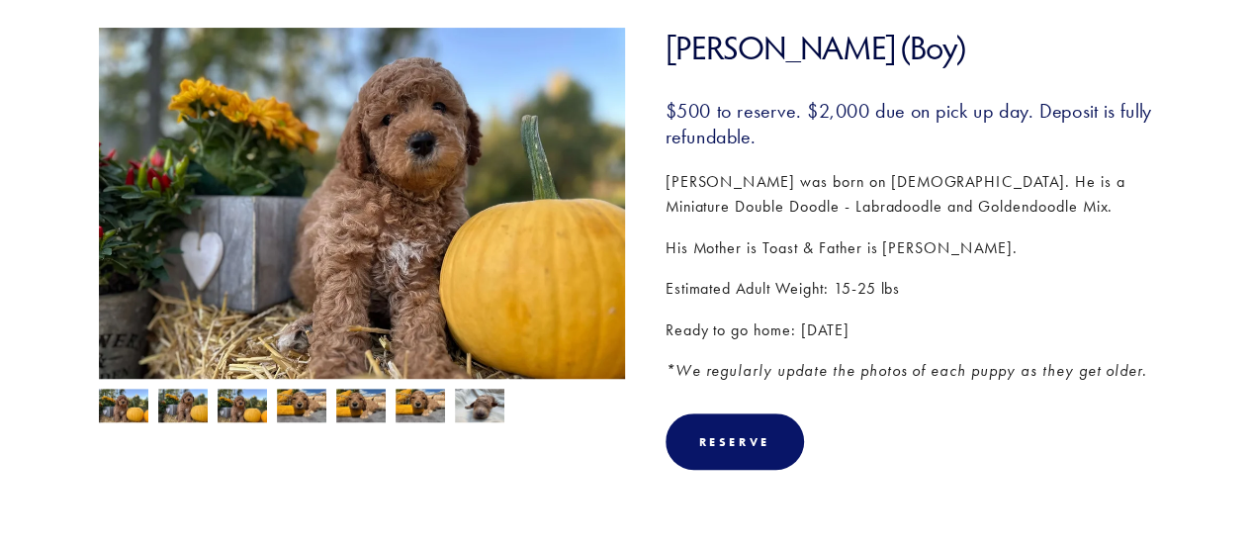
click at [142, 400] on img at bounding box center [123, 408] width 49 height 38
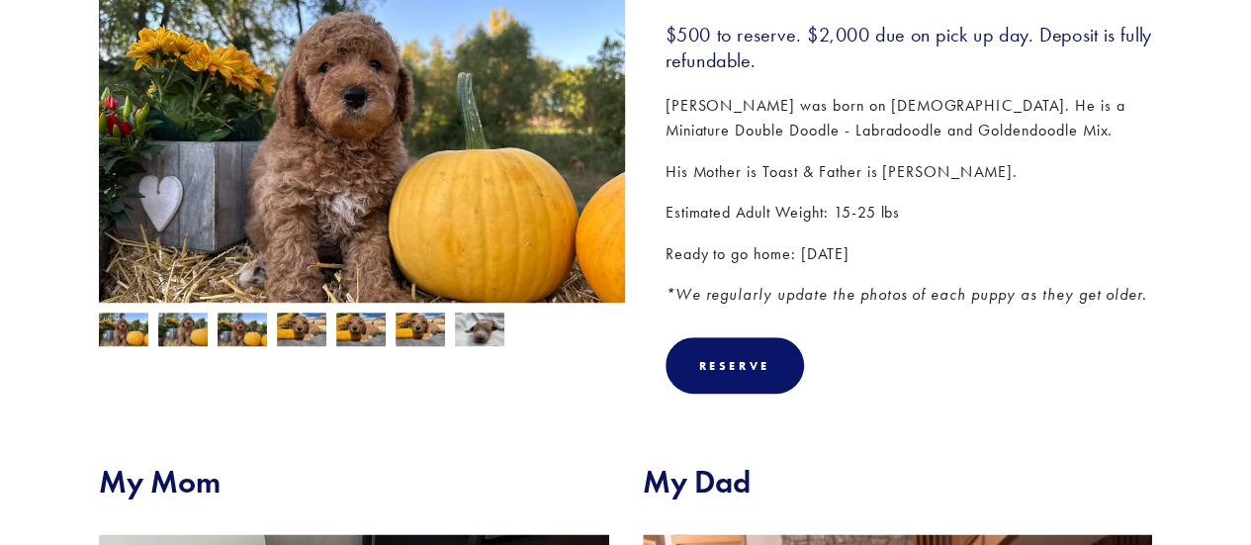
scroll to position [198, 0]
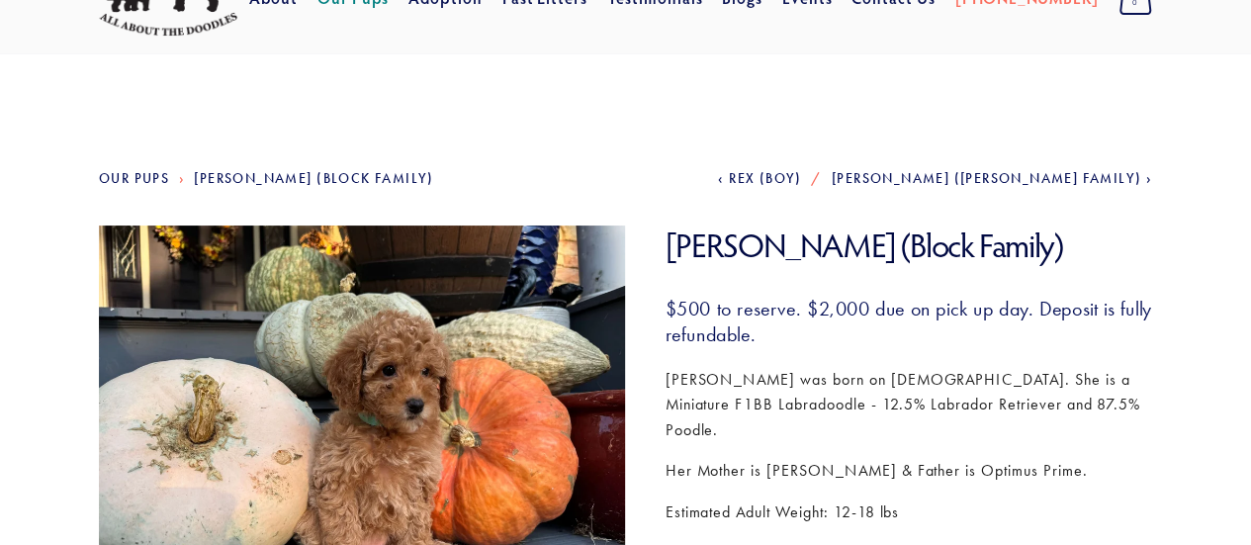
scroll to position [198, 0]
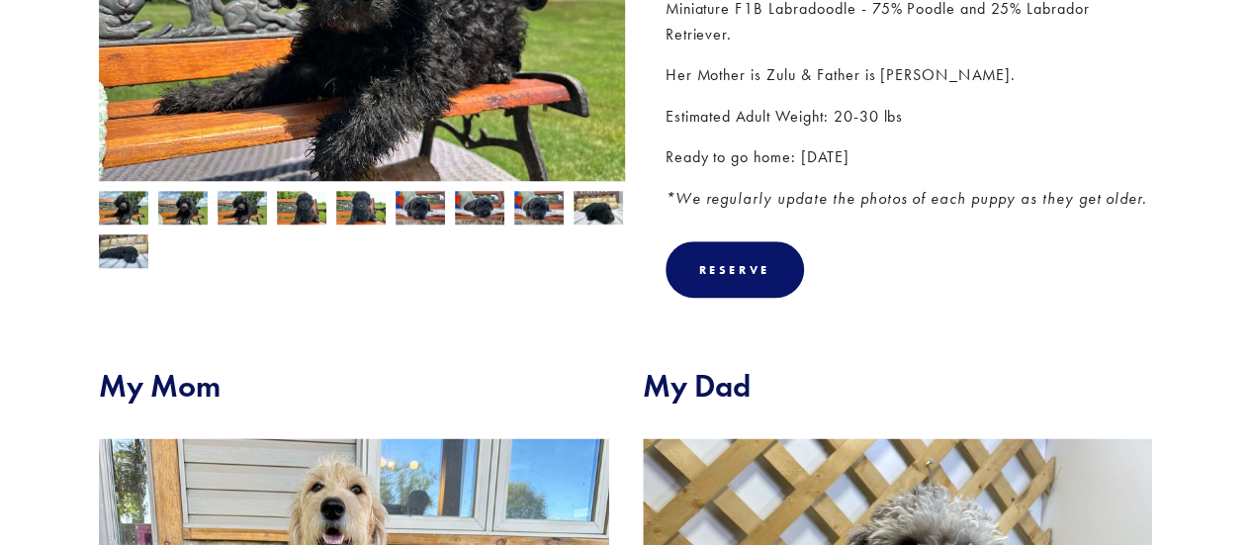
scroll to position [297, 0]
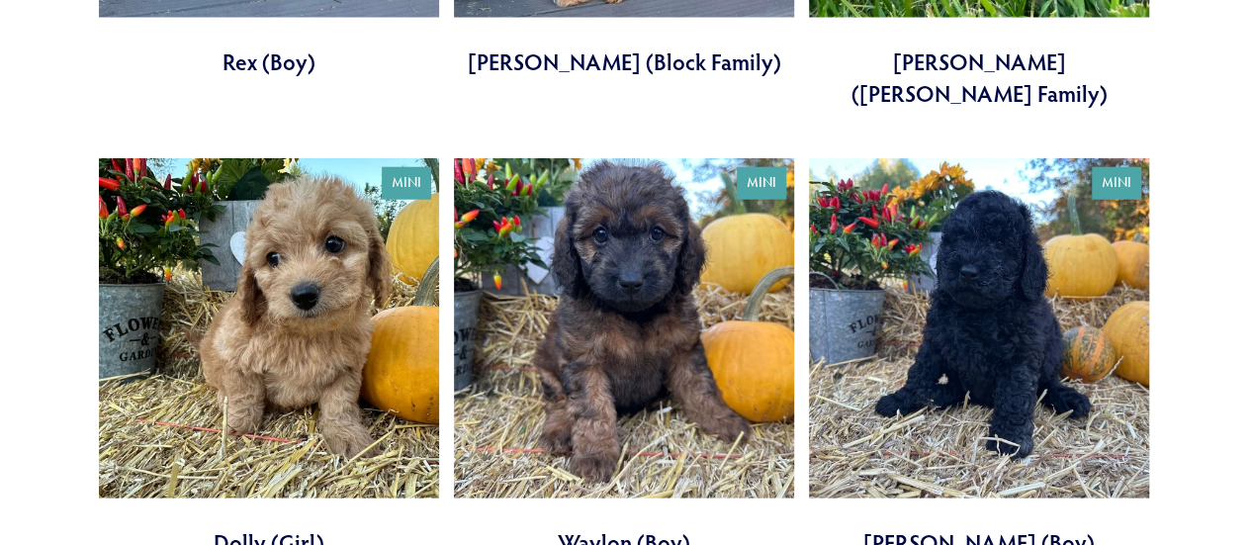
scroll to position [2472, 0]
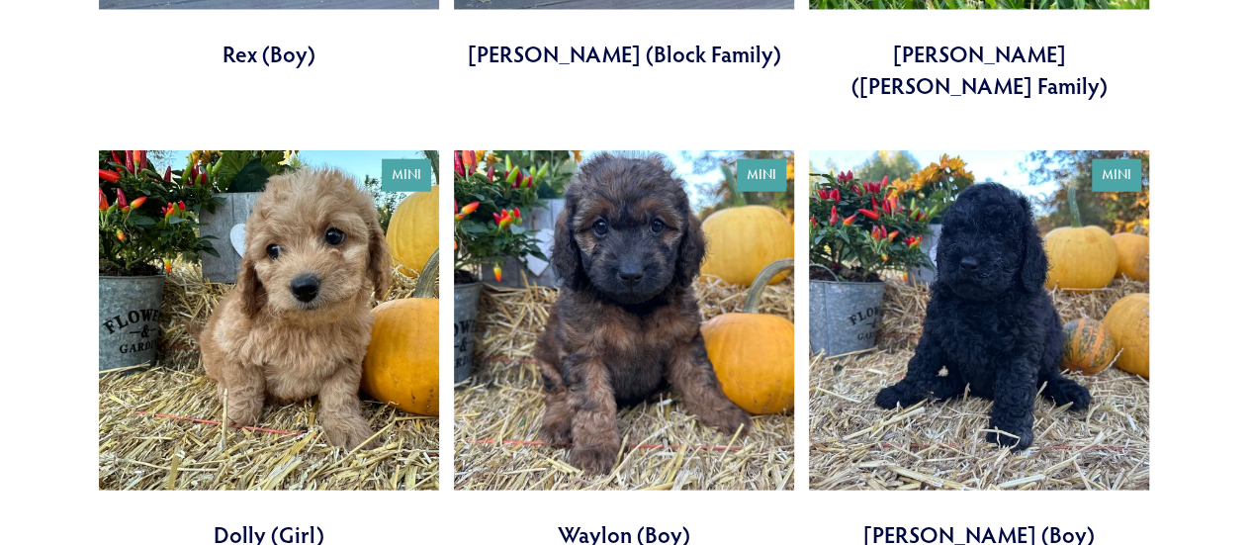
click at [251, 284] on link at bounding box center [269, 349] width 340 height 399
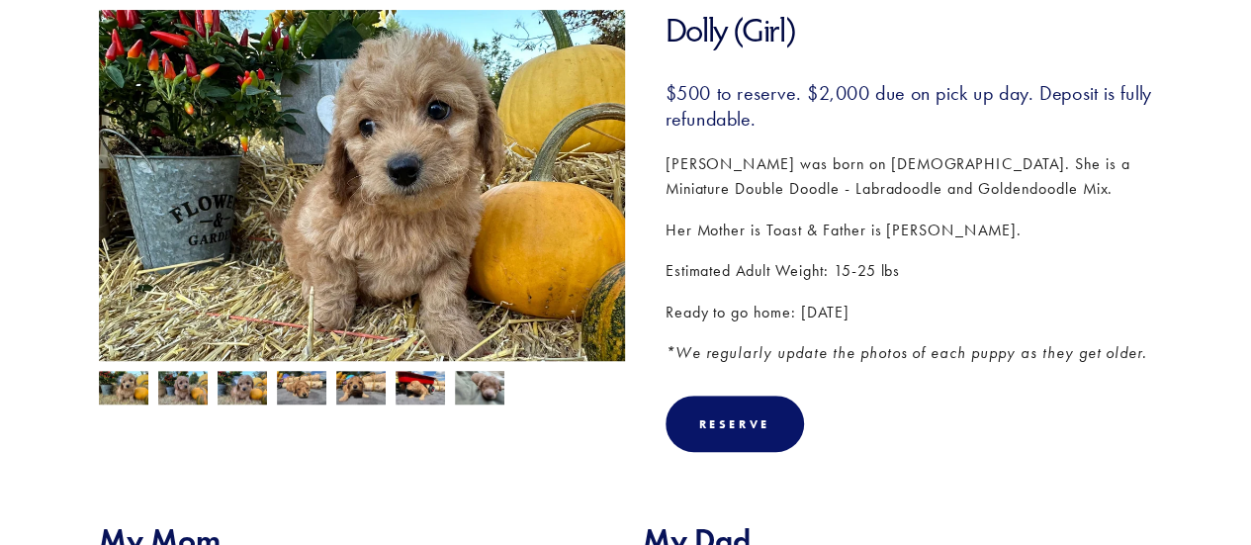
scroll to position [297, 0]
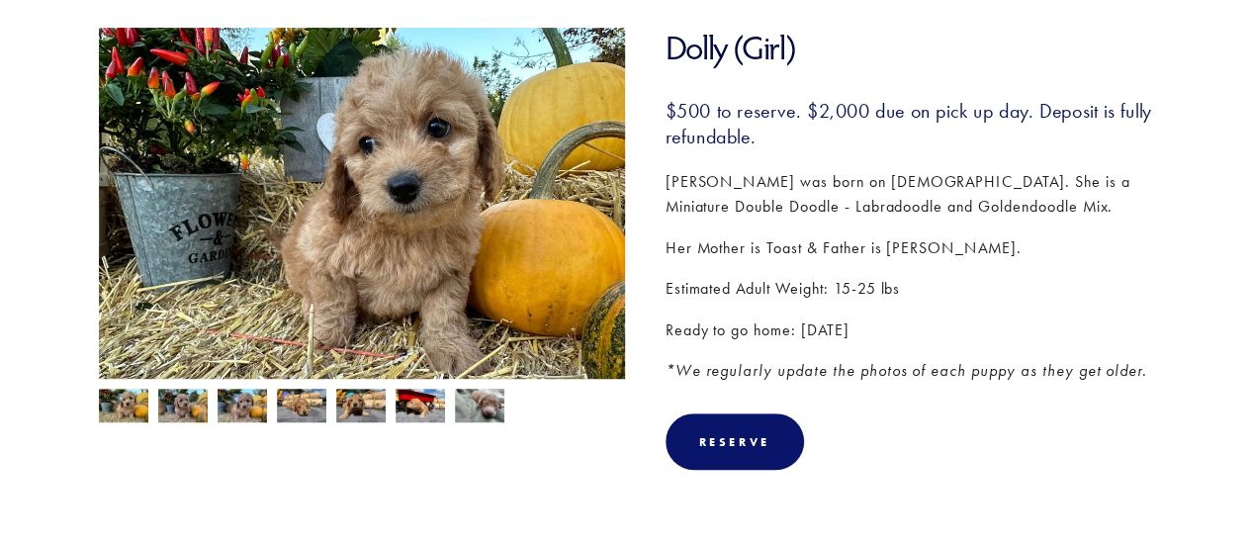
click at [168, 402] on img at bounding box center [182, 408] width 49 height 38
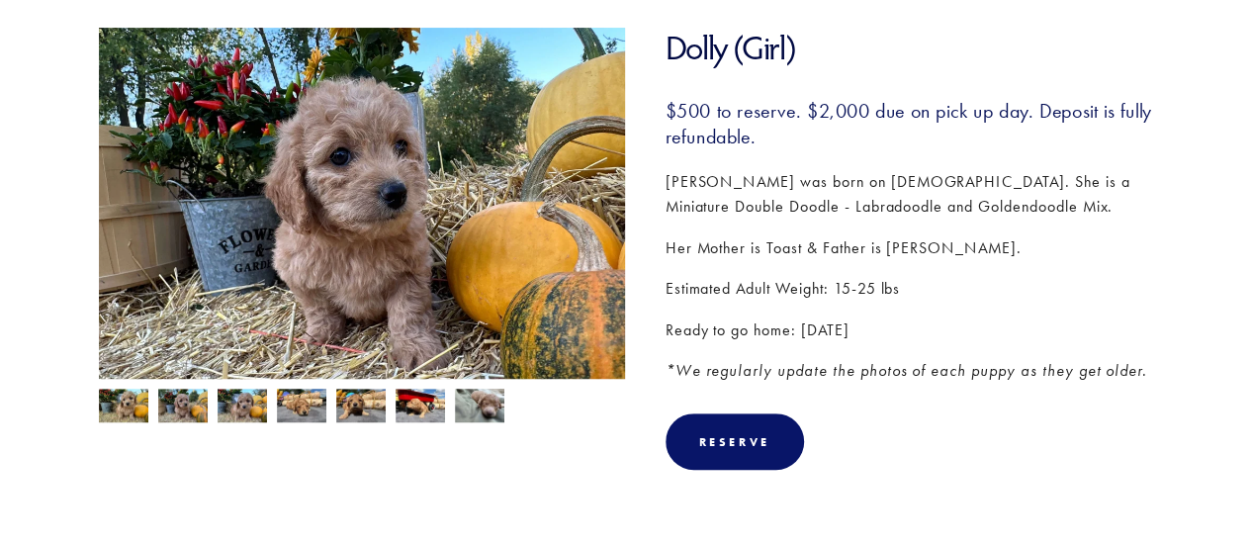
click at [212, 400] on div at bounding box center [357, 401] width 537 height 44
click at [231, 400] on img at bounding box center [242, 408] width 49 height 38
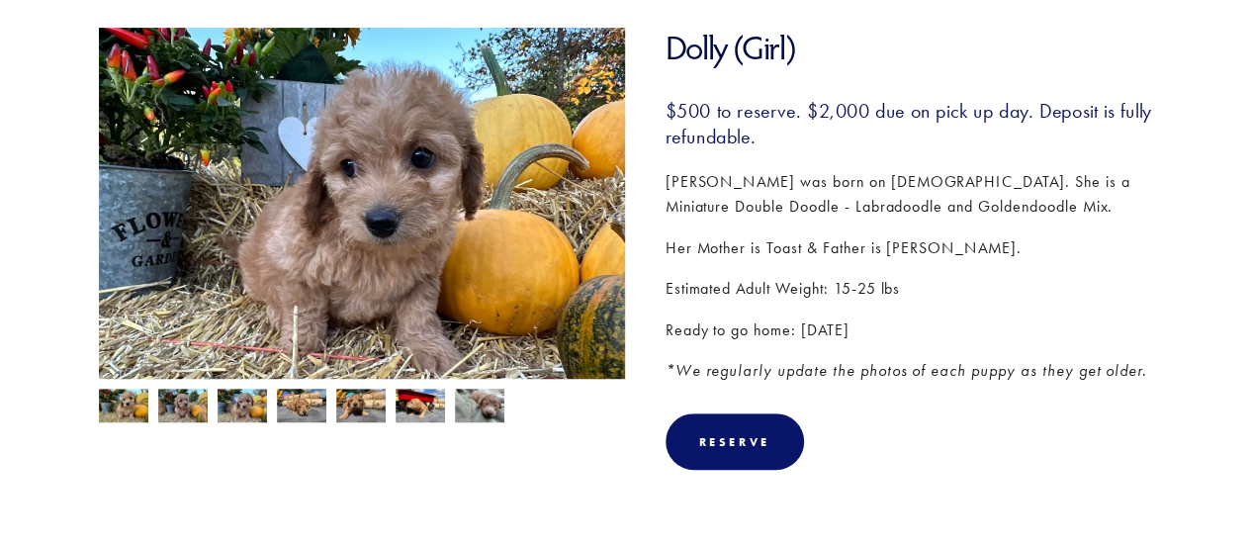
click at [273, 404] on div at bounding box center [357, 401] width 537 height 44
click at [350, 401] on img at bounding box center [360, 408] width 49 height 38
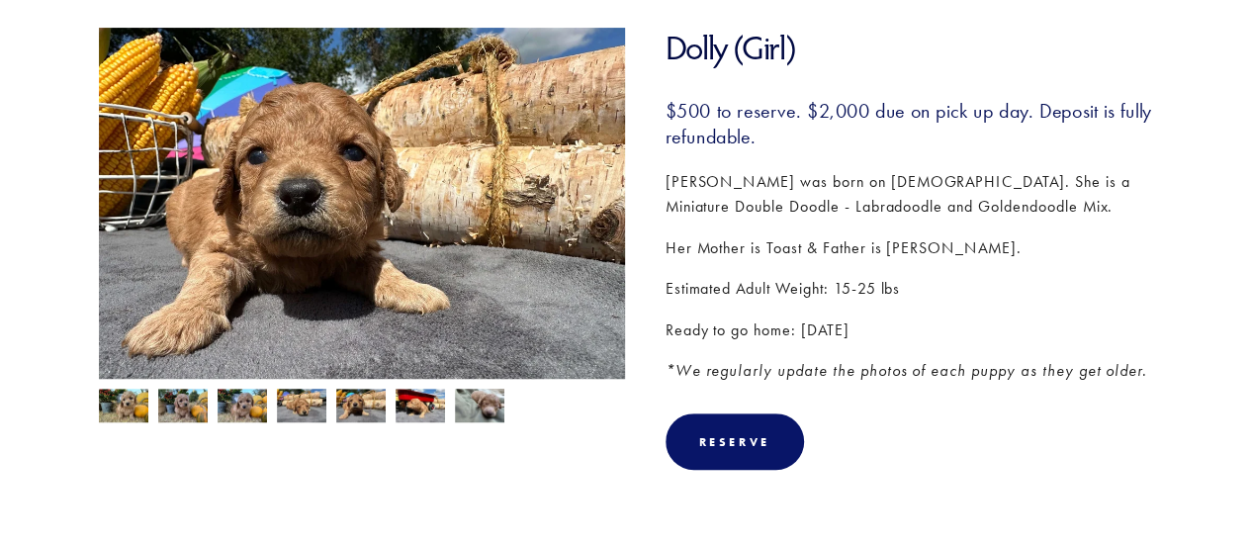
scroll to position [0, 0]
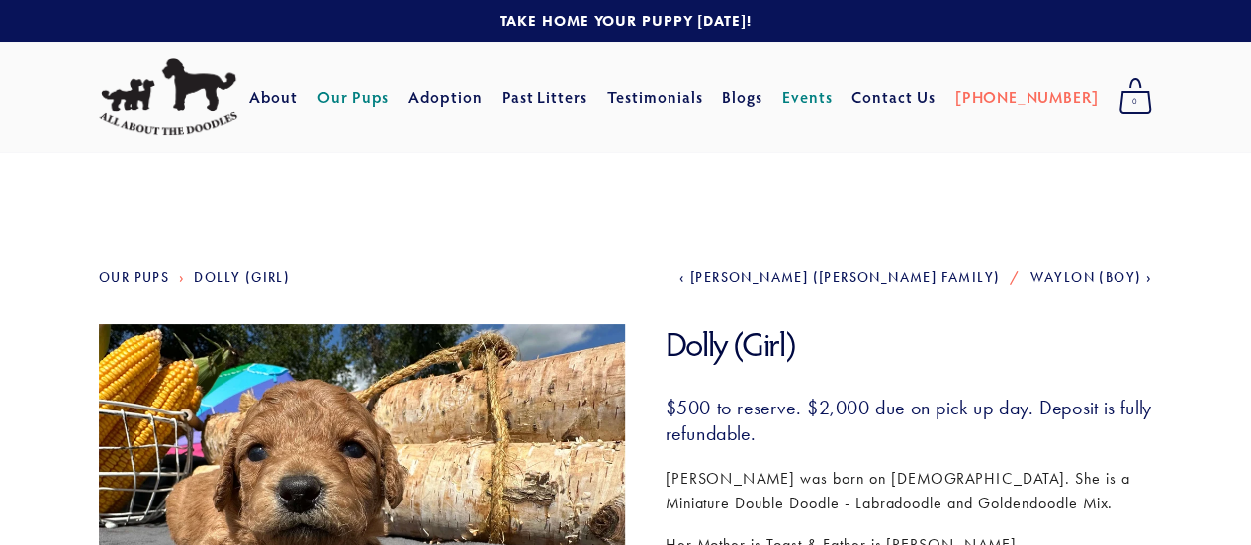
click at [833, 104] on link "Events" at bounding box center [807, 97] width 50 height 36
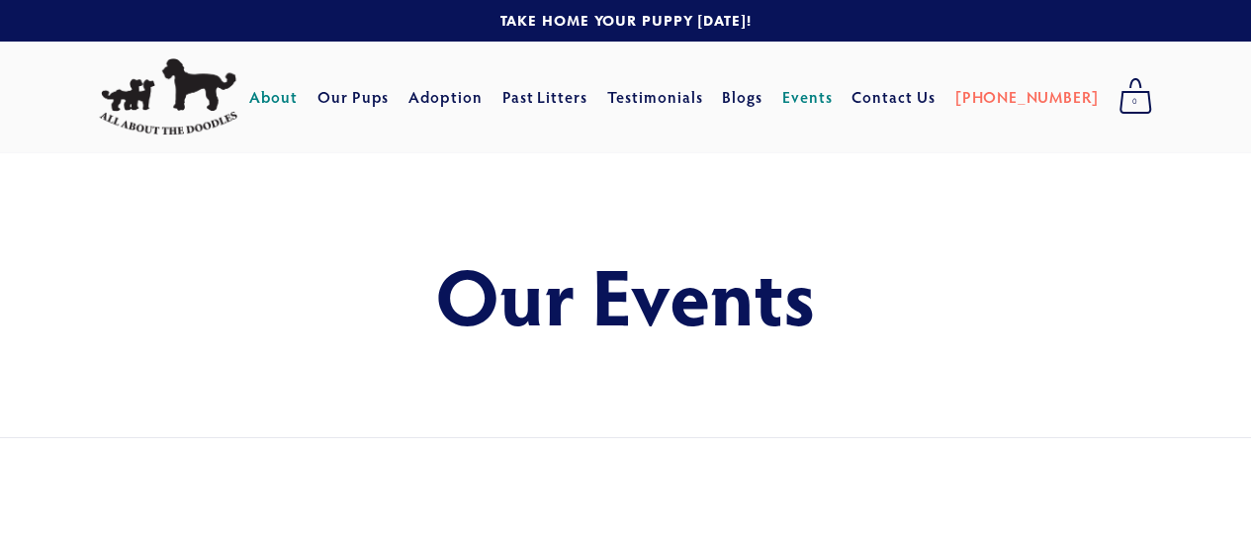
click at [298, 82] on link "About" at bounding box center [273, 97] width 48 height 36
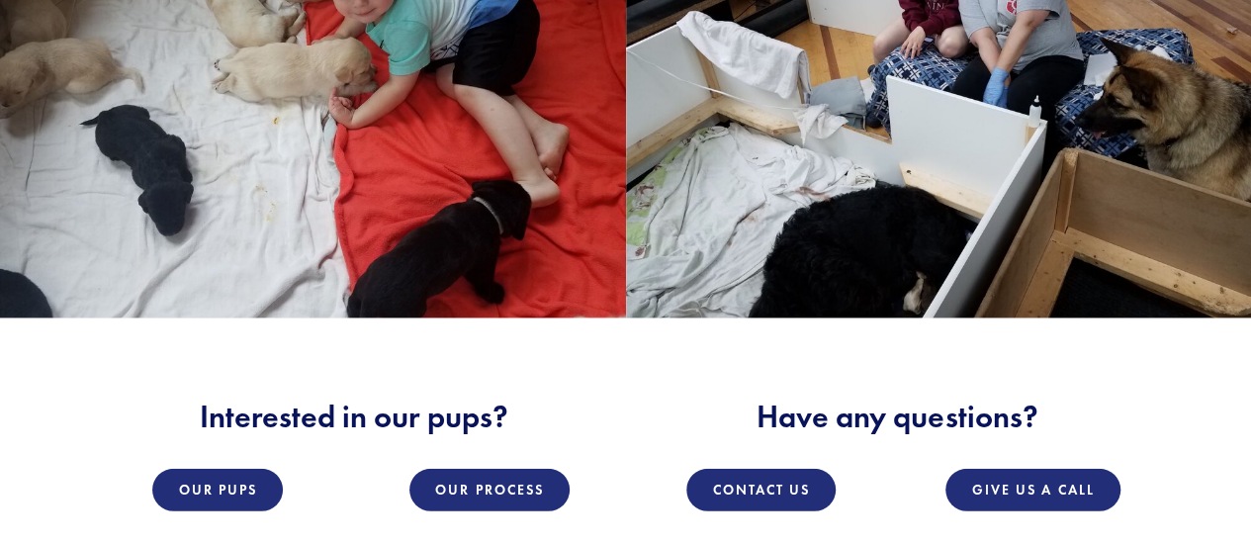
scroll to position [2670, 0]
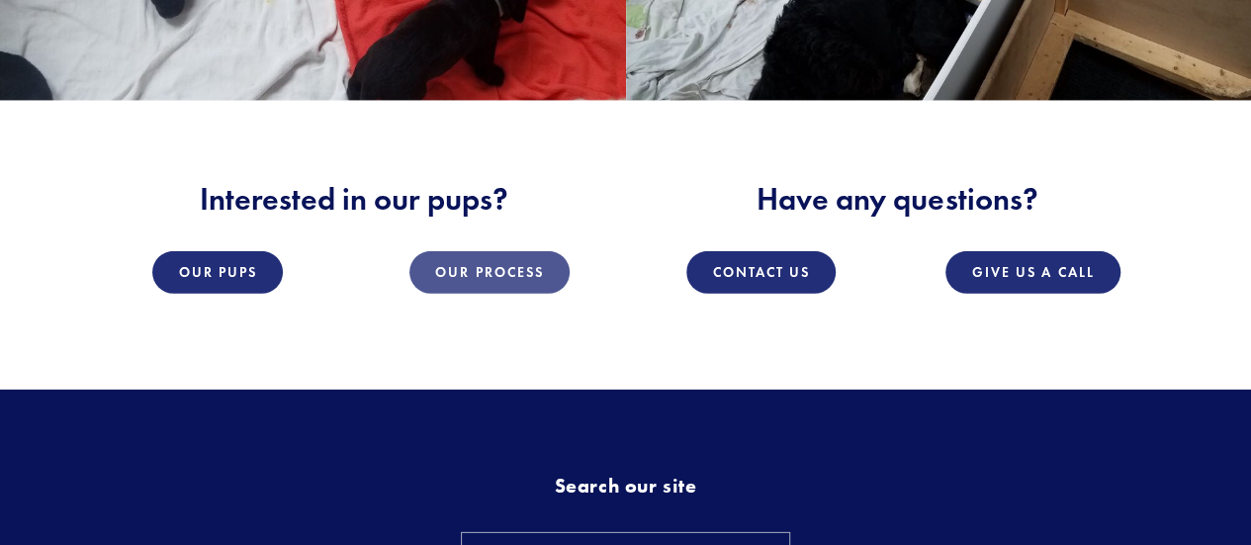
click at [457, 280] on link "Our Process" at bounding box center [489, 272] width 160 height 43
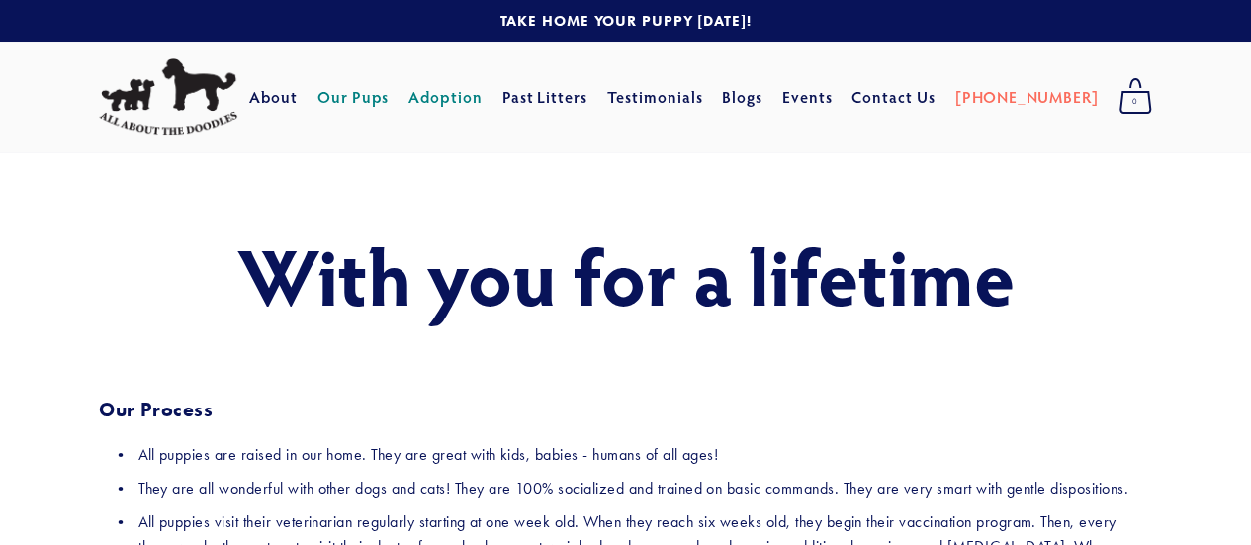
click at [390, 82] on link "Our Pups" at bounding box center [353, 97] width 72 height 36
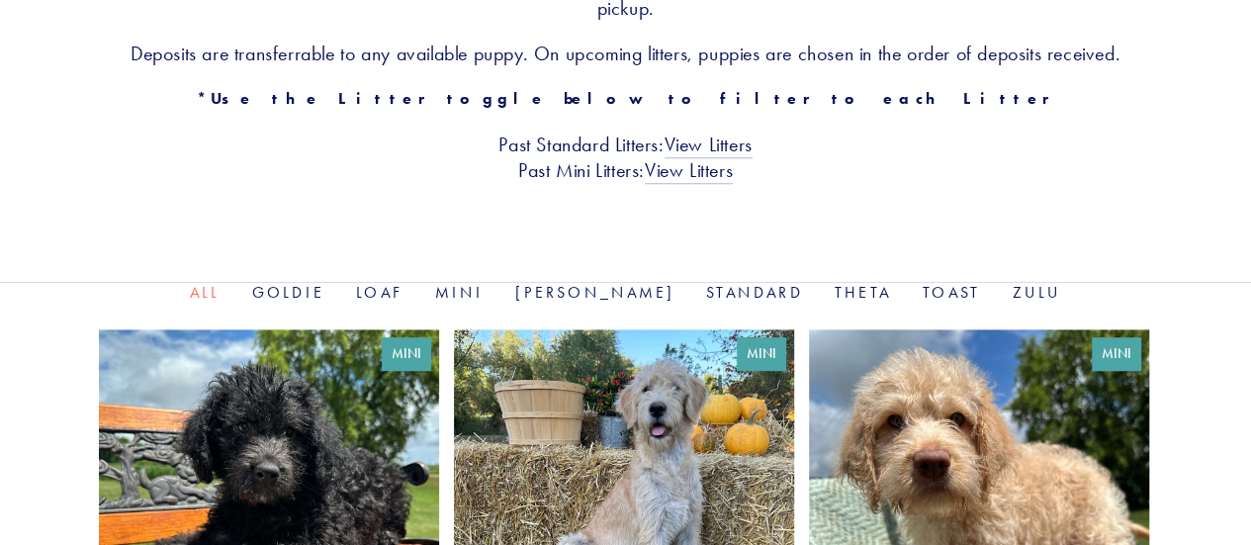
scroll to position [494, 0]
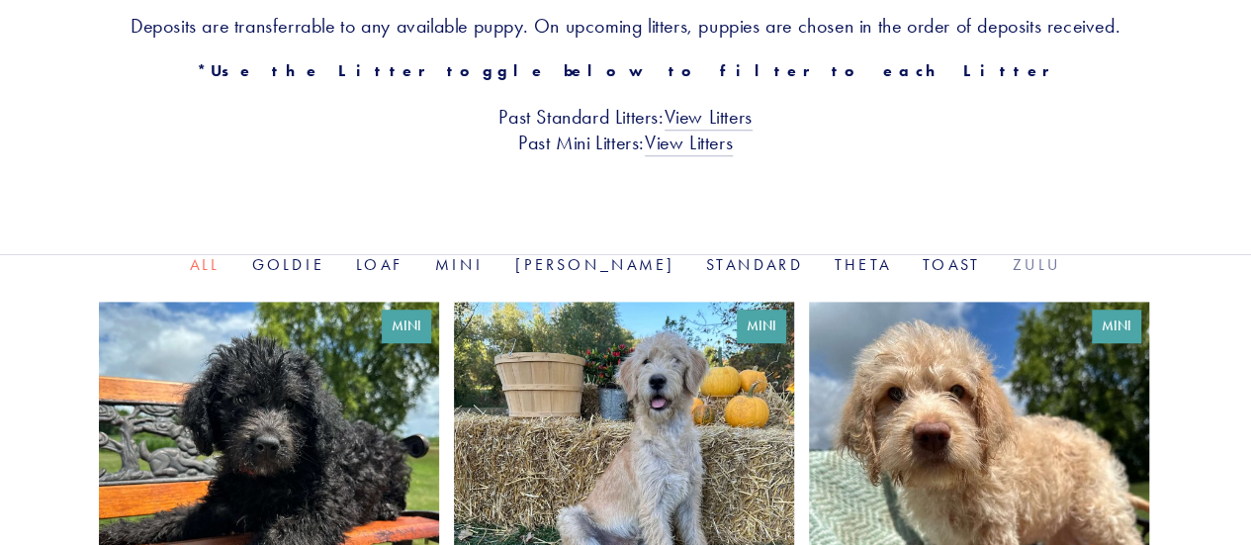
click at [1012, 260] on link "Zulu" at bounding box center [1036, 264] width 49 height 19
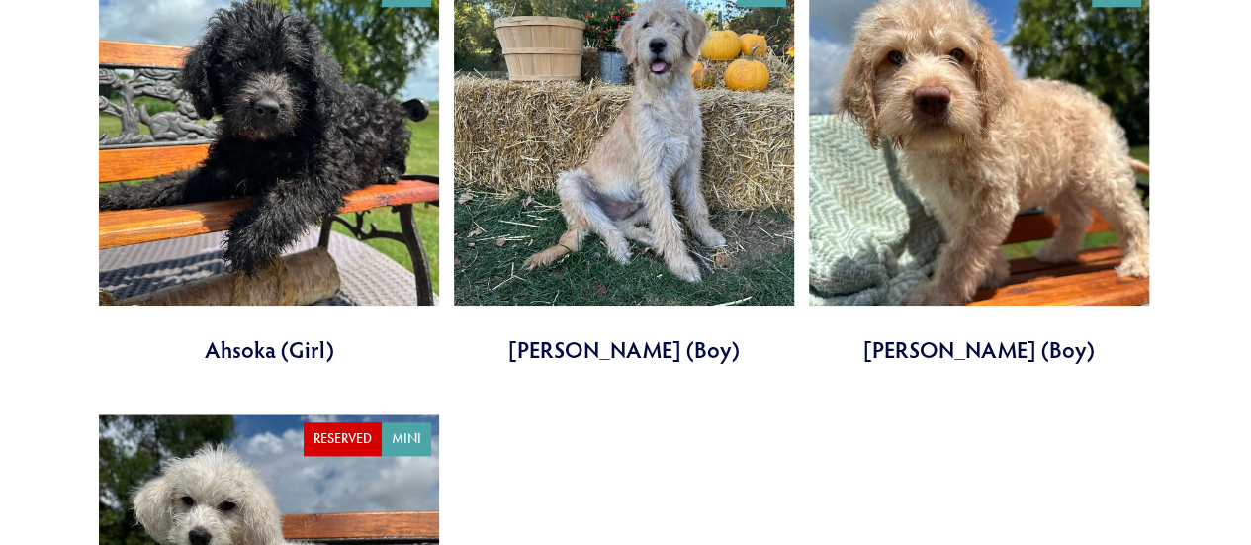
scroll to position [593, 0]
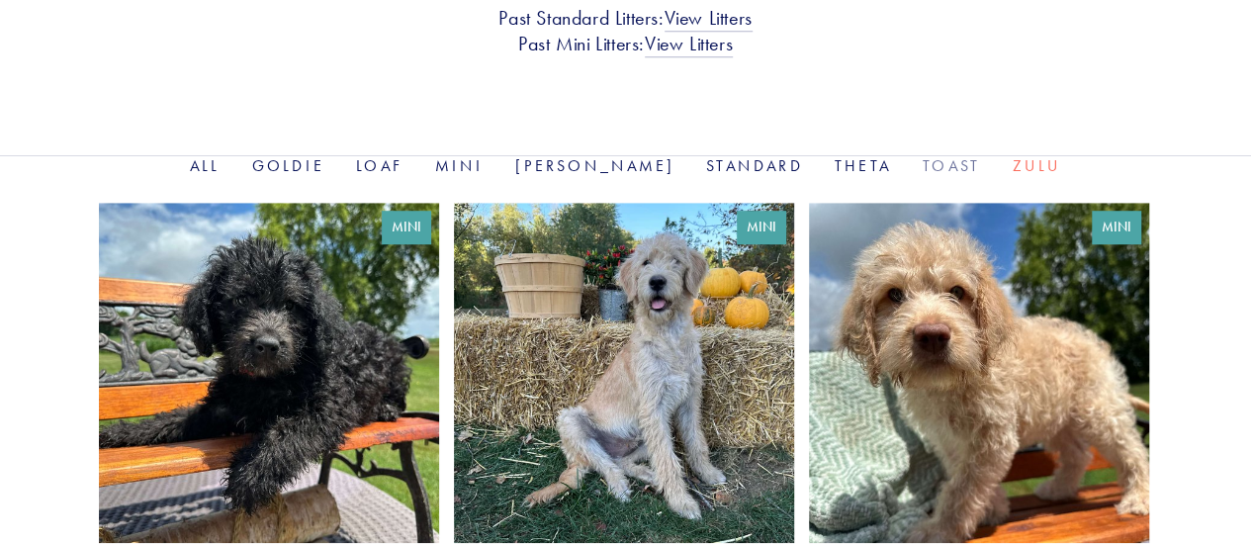
click at [923, 158] on link "Toast" at bounding box center [951, 165] width 57 height 19
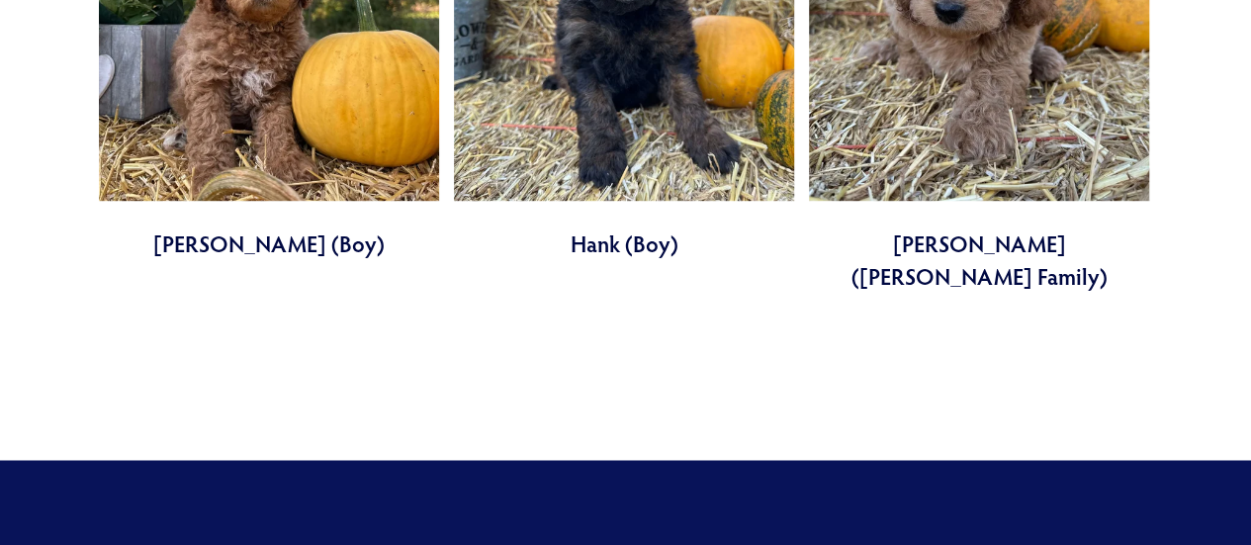
scroll to position [989, 0]
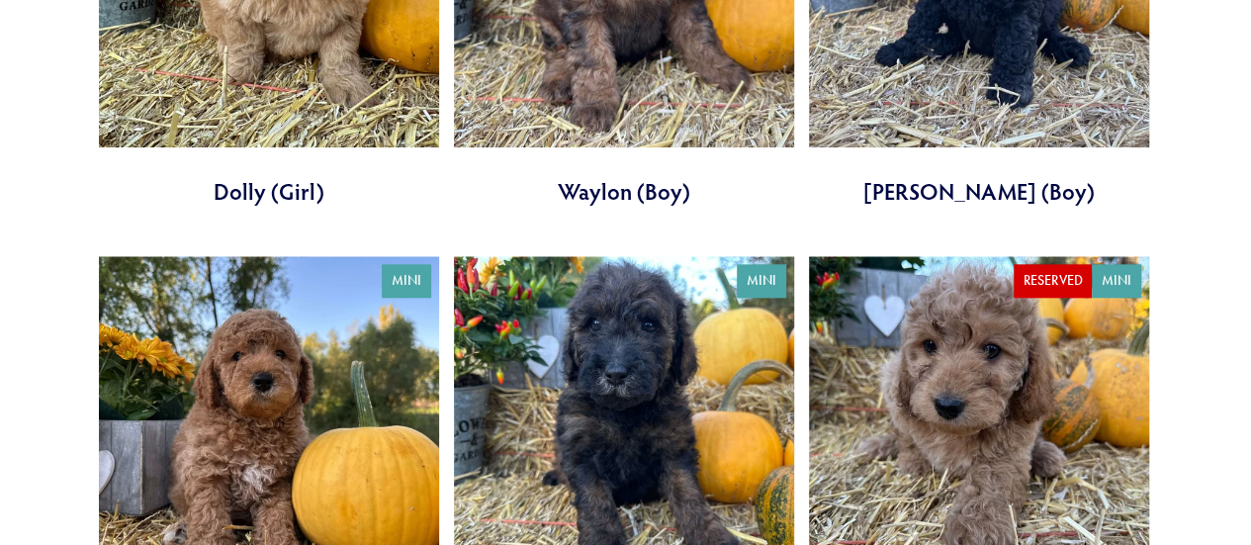
click at [231, 188] on link at bounding box center [269, 6] width 340 height 399
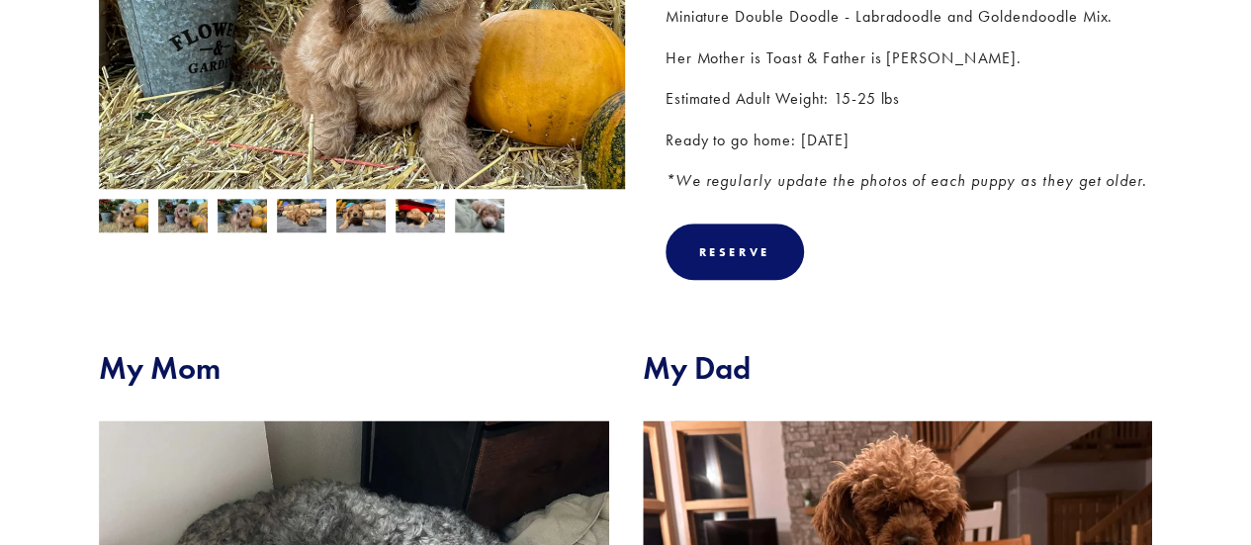
scroll to position [396, 0]
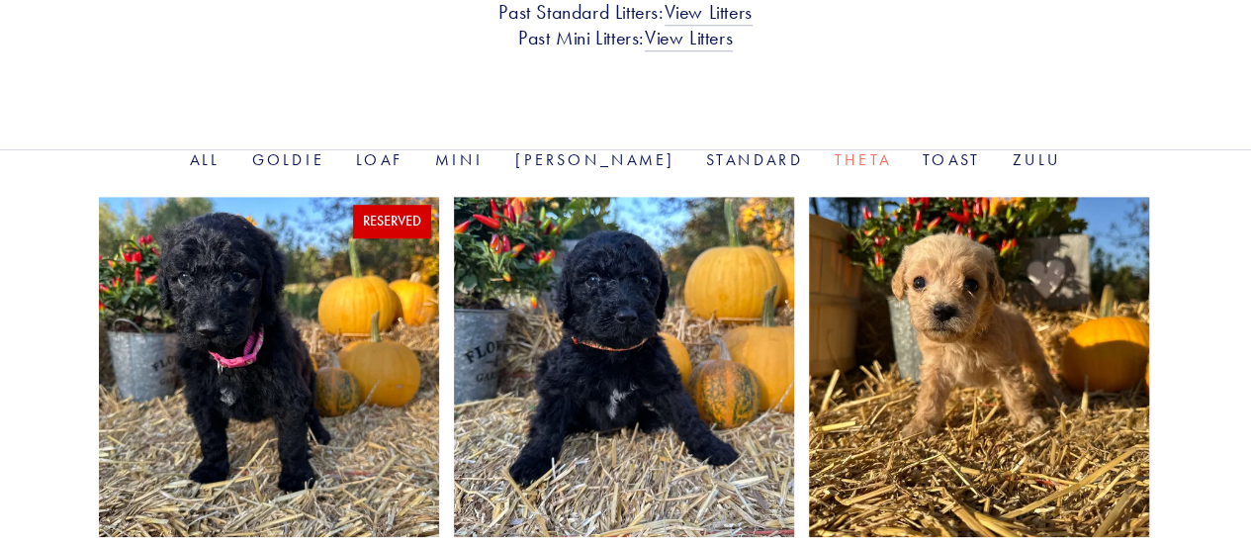
scroll to position [791, 0]
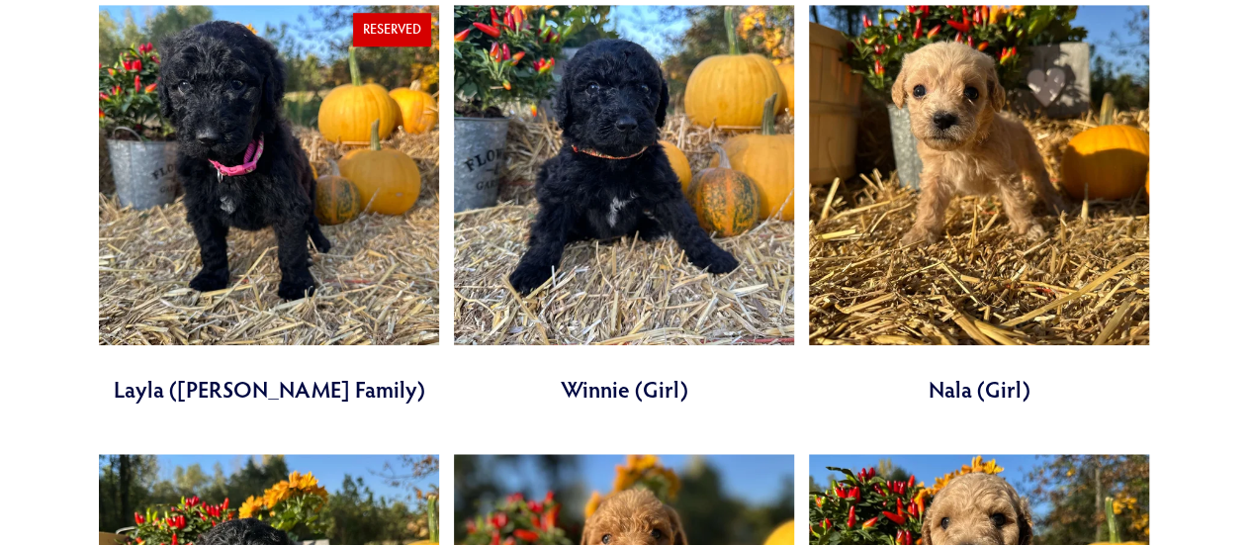
click at [593, 391] on link at bounding box center [624, 204] width 340 height 399
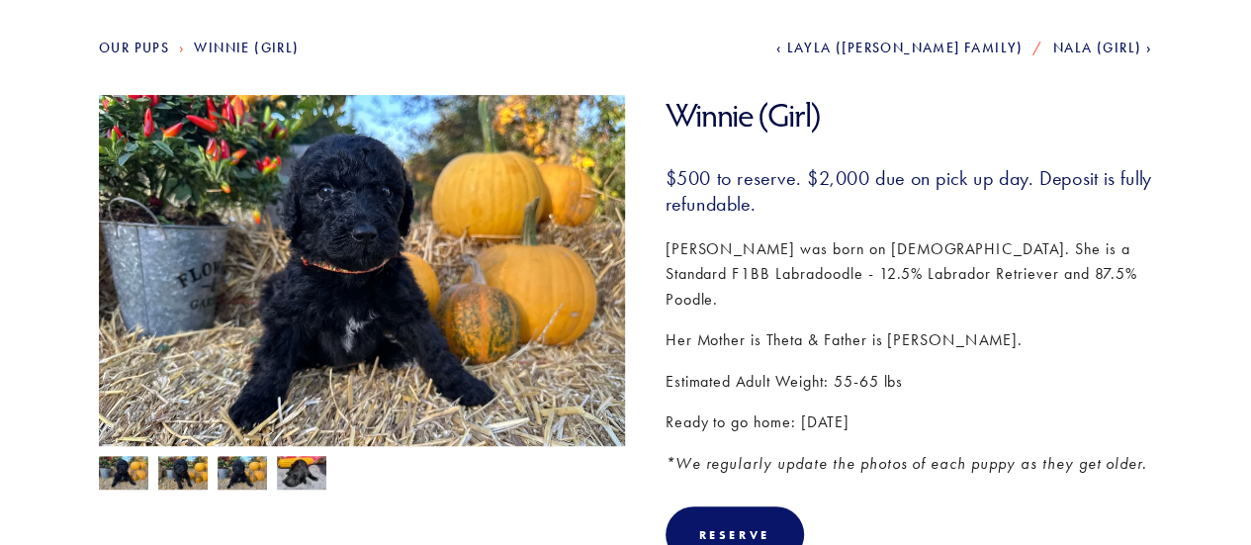
scroll to position [297, 0]
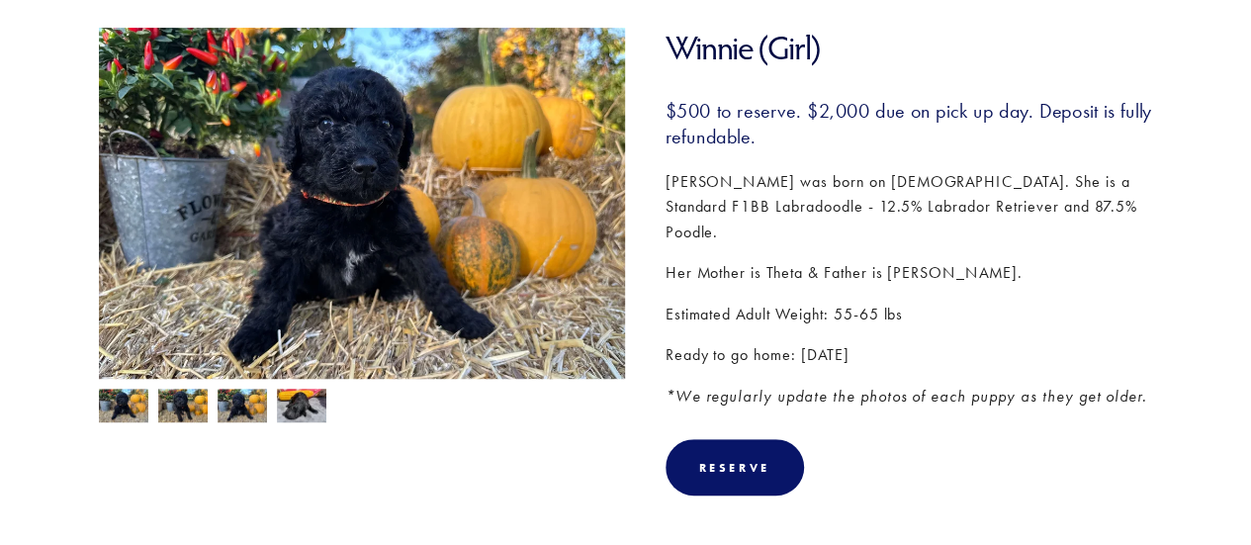
click at [125, 408] on img at bounding box center [123, 408] width 49 height 38
click at [187, 406] on img at bounding box center [182, 408] width 49 height 38
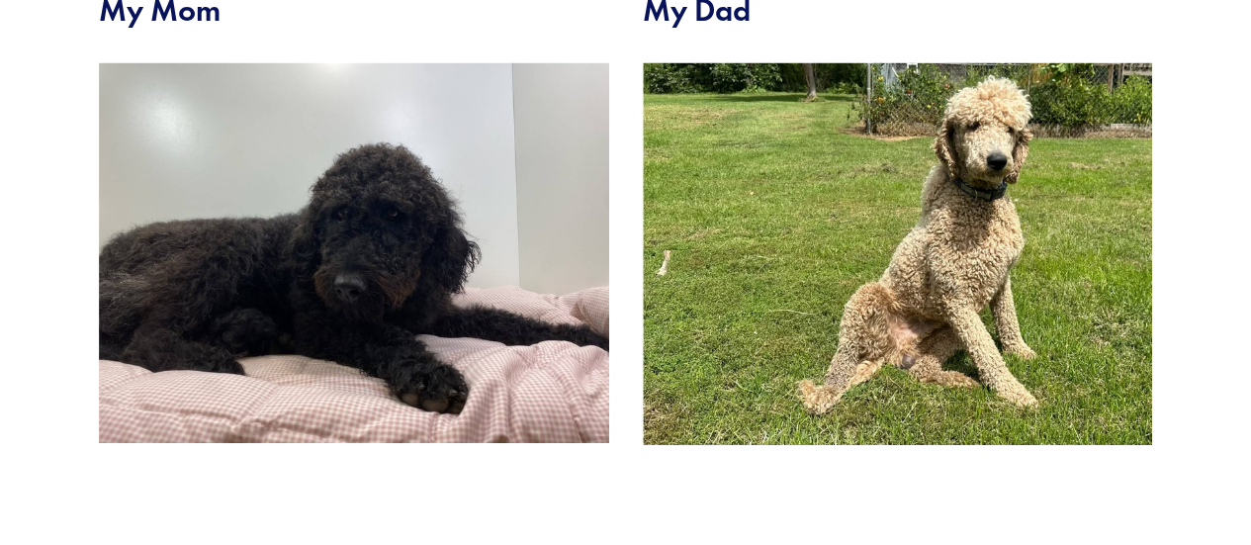
scroll to position [890, 0]
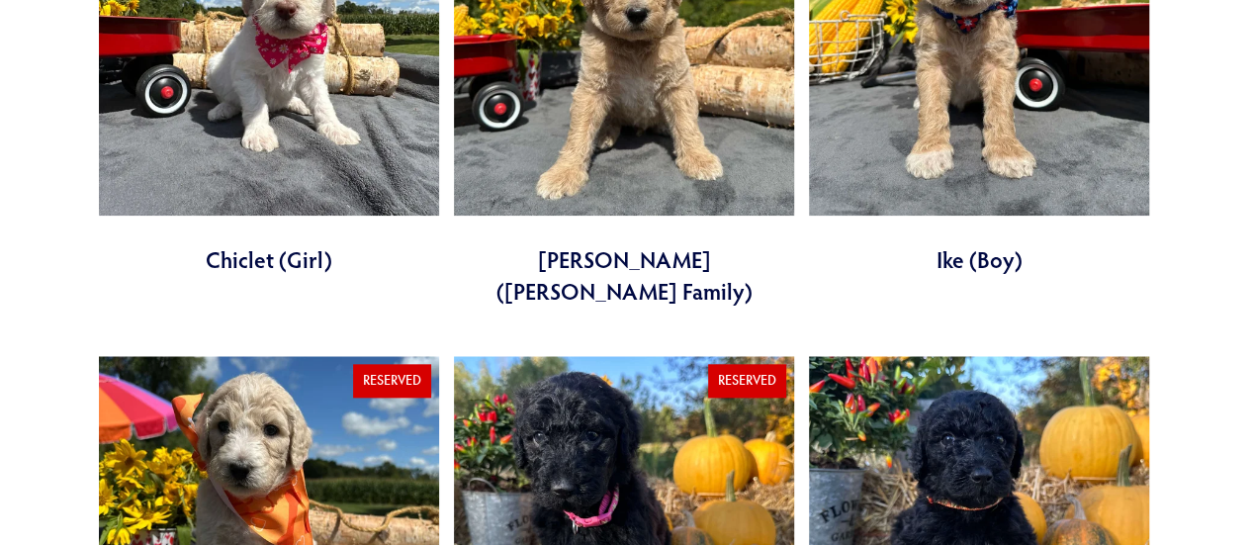
scroll to position [890, 0]
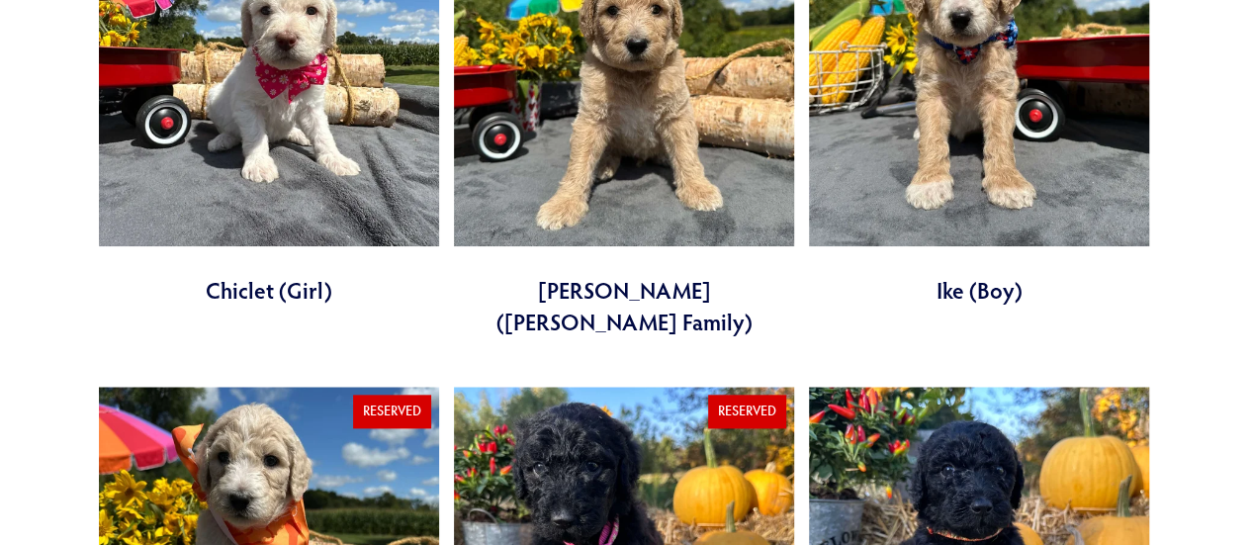
click at [270, 280] on link at bounding box center [269, 105] width 340 height 399
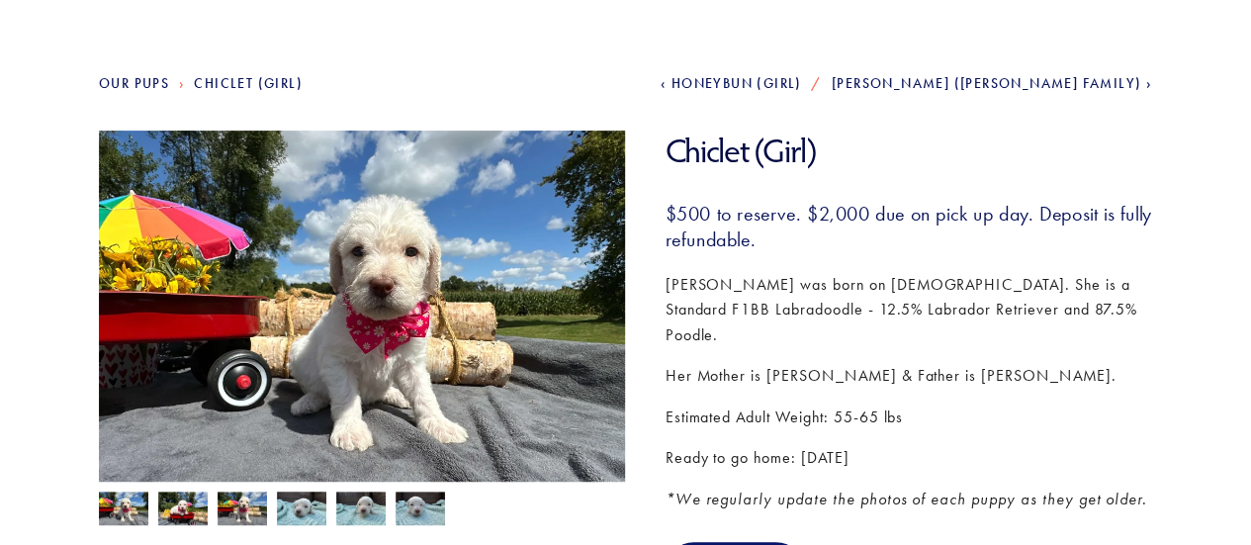
scroll to position [198, 0]
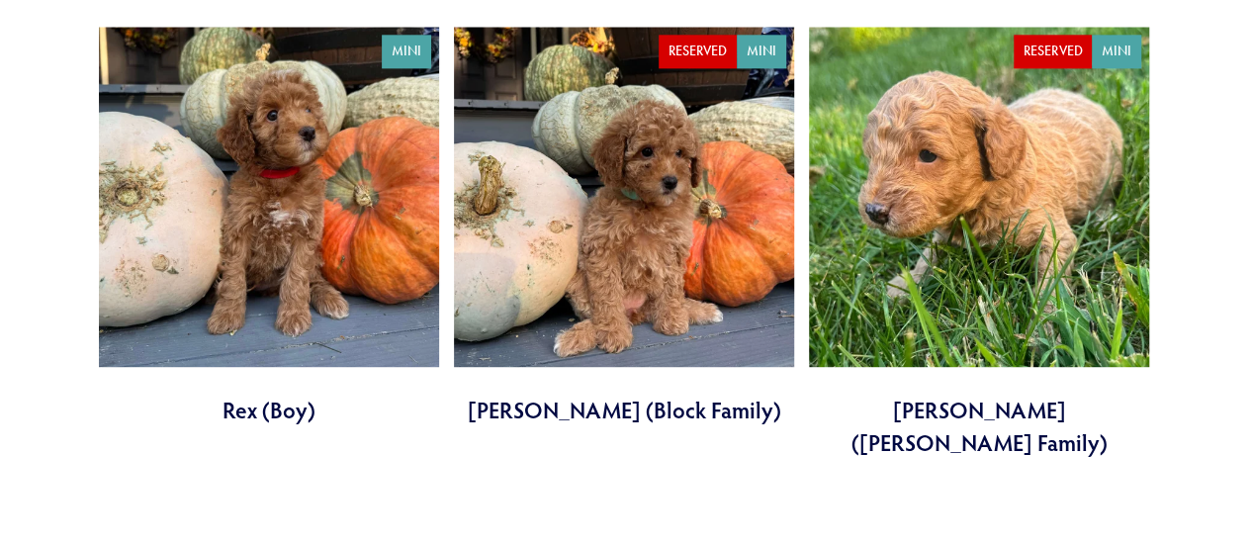
scroll to position [1187, 0]
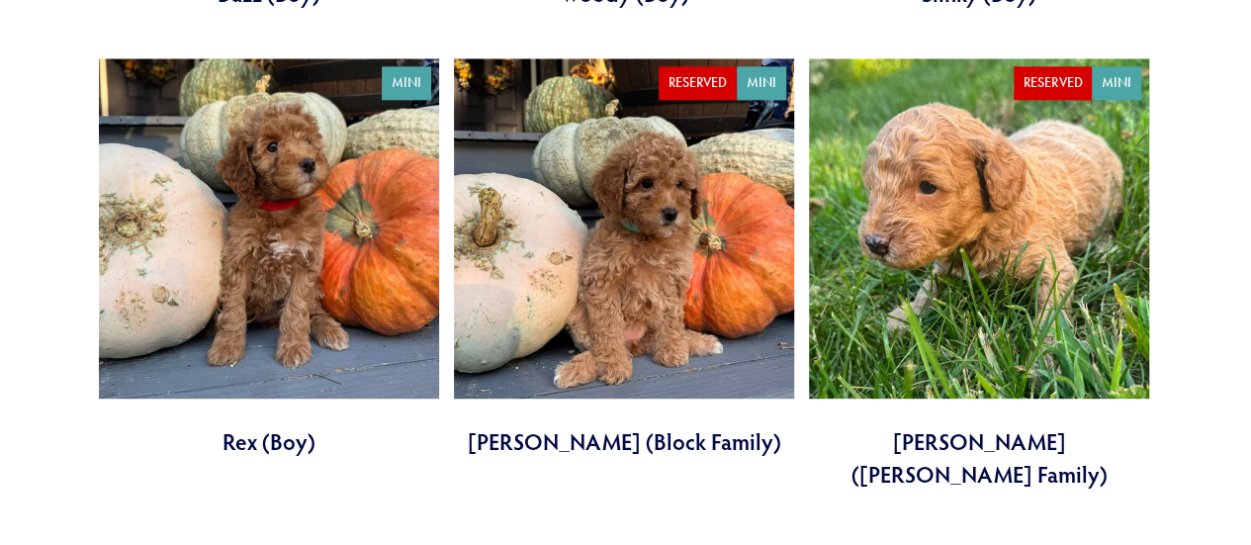
click at [929, 294] on link at bounding box center [979, 273] width 340 height 431
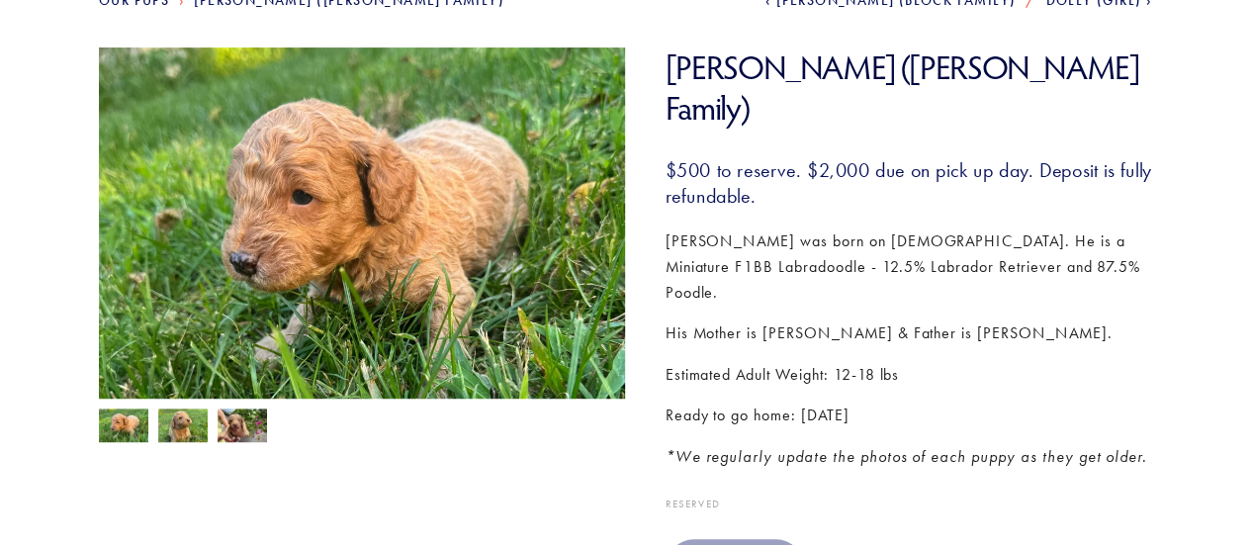
scroll to position [297, 0]
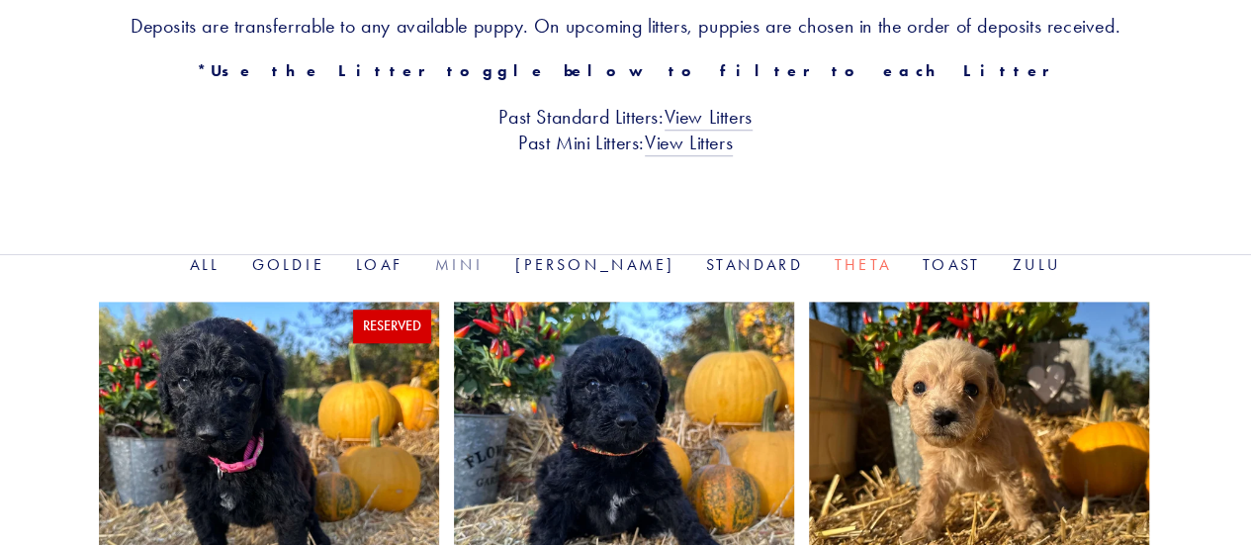
click at [484, 267] on link "Mini" at bounding box center [459, 264] width 48 height 19
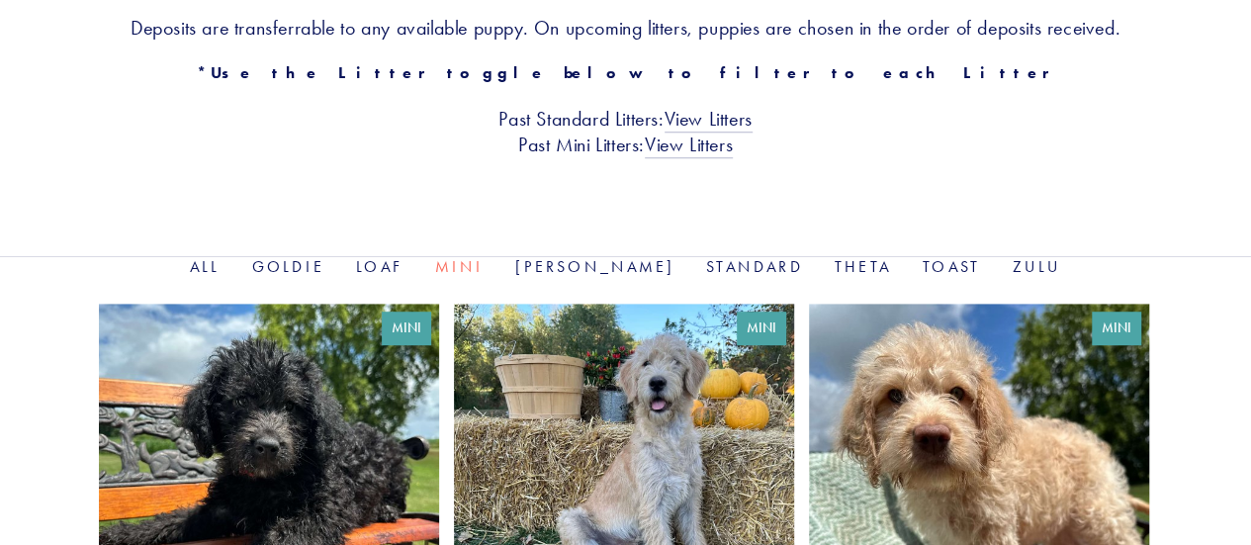
scroll to position [494, 0]
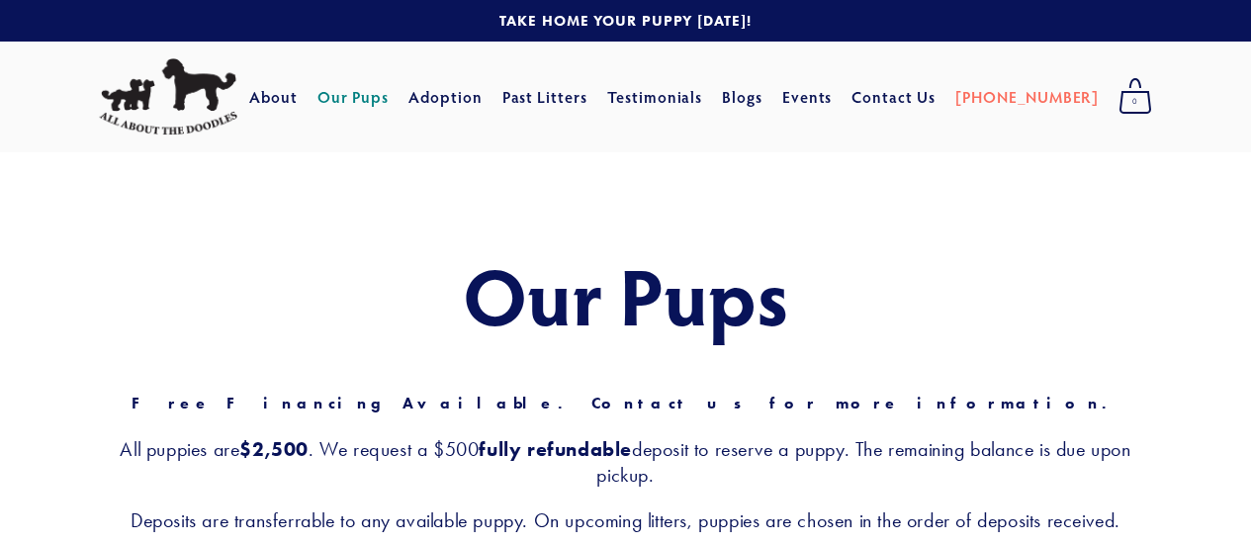
scroll to position [593, 0]
